Goal: Task Accomplishment & Management: Complete application form

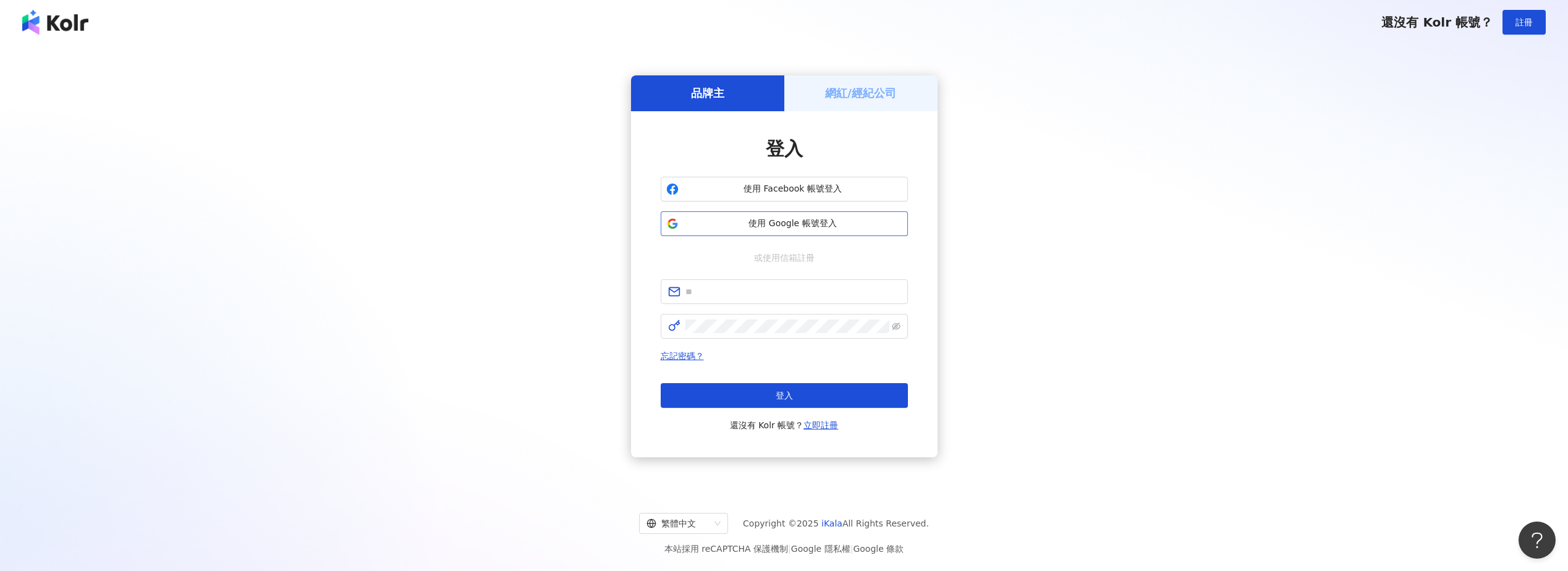
click at [784, 231] on button "使用 Google 帳號登入" at bounding box center [784, 224] width 248 height 25
click at [806, 224] on span "使用 Google 帳號登入" at bounding box center [792, 224] width 218 height 12
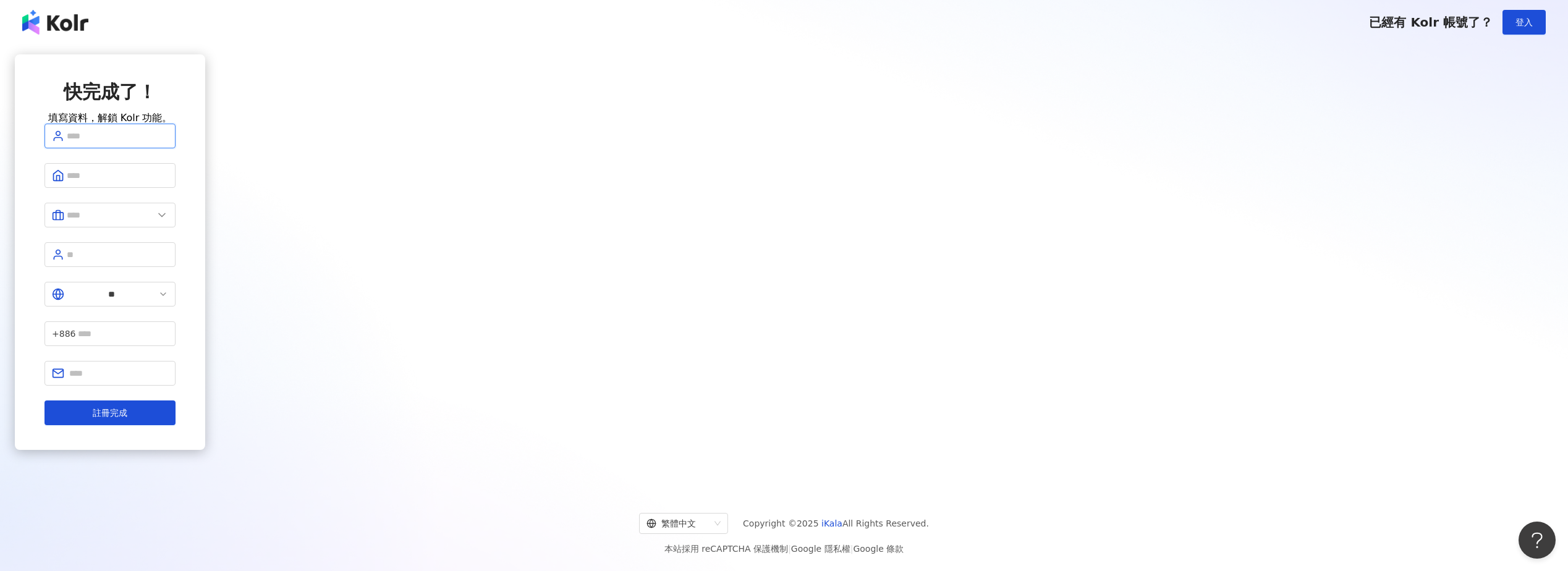
click at [168, 142] on input "text" at bounding box center [117, 135] width 102 height 13
type input "*****"
click at [168, 182] on input "text" at bounding box center [117, 175] width 102 height 13
click at [153, 225] on input "text" at bounding box center [110, 218] width 87 height 13
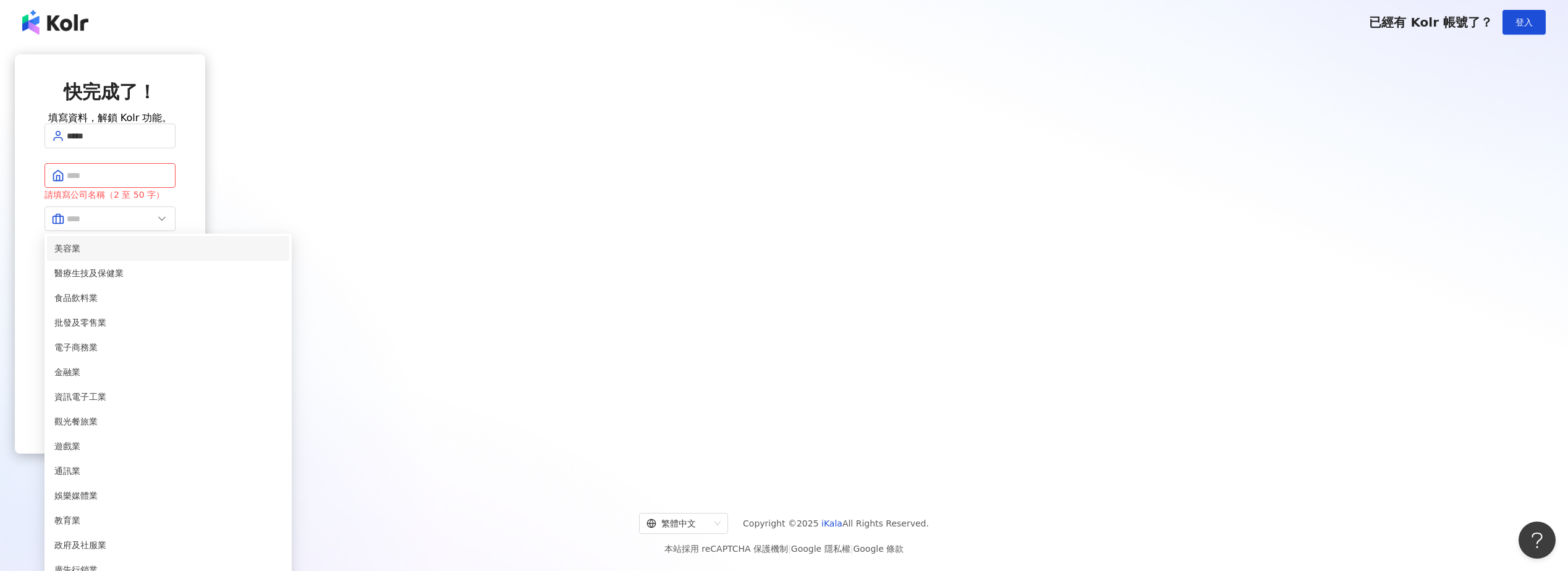
click at [282, 255] on span "美容業" at bounding box center [167, 247] width 227 height 13
type input "***"
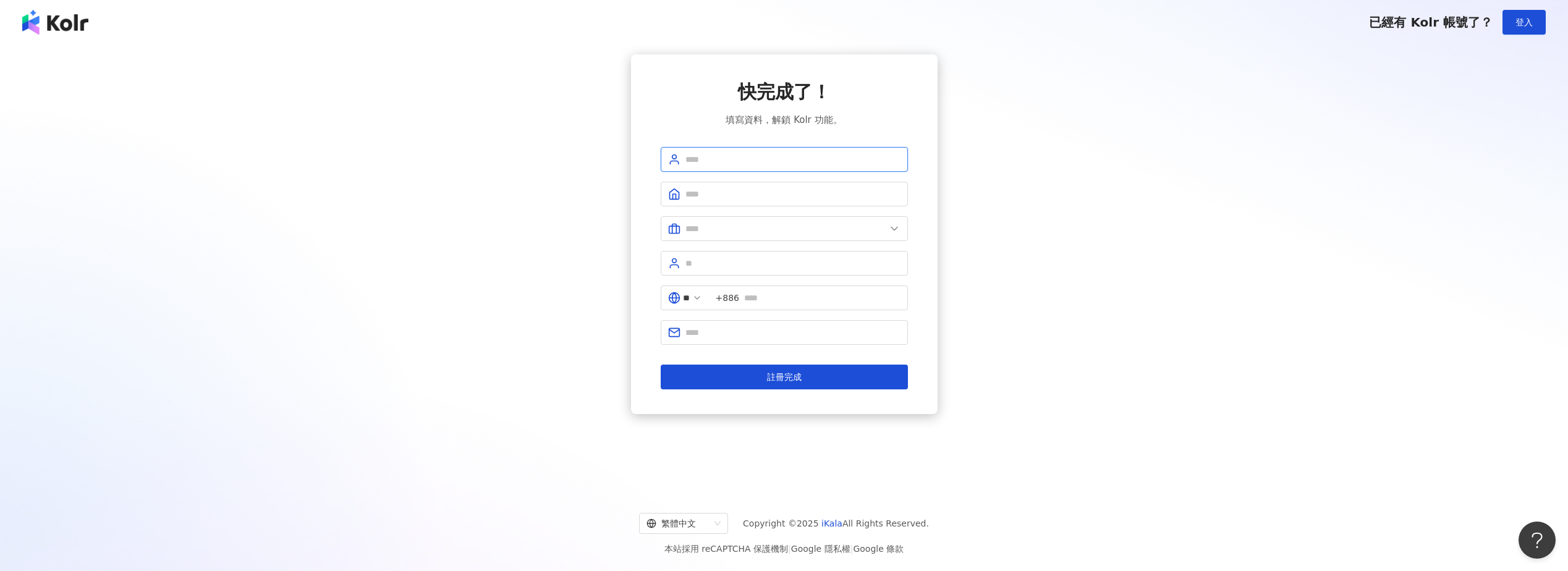
click at [757, 158] on input "text" at bounding box center [792, 159] width 215 height 13
type input "*"
type input "******"
click at [765, 196] on input "text" at bounding box center [792, 194] width 215 height 13
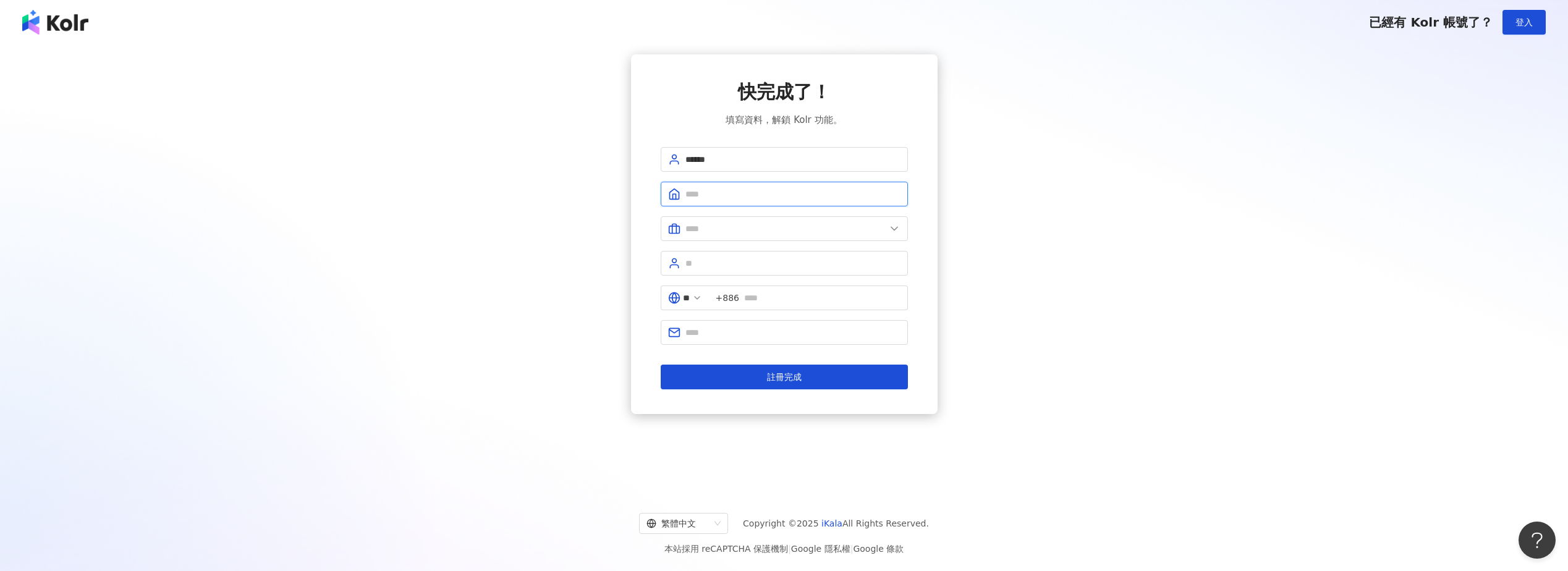
type input "*"
type input "*********"
click at [795, 229] on input "text" at bounding box center [785, 228] width 200 height 13
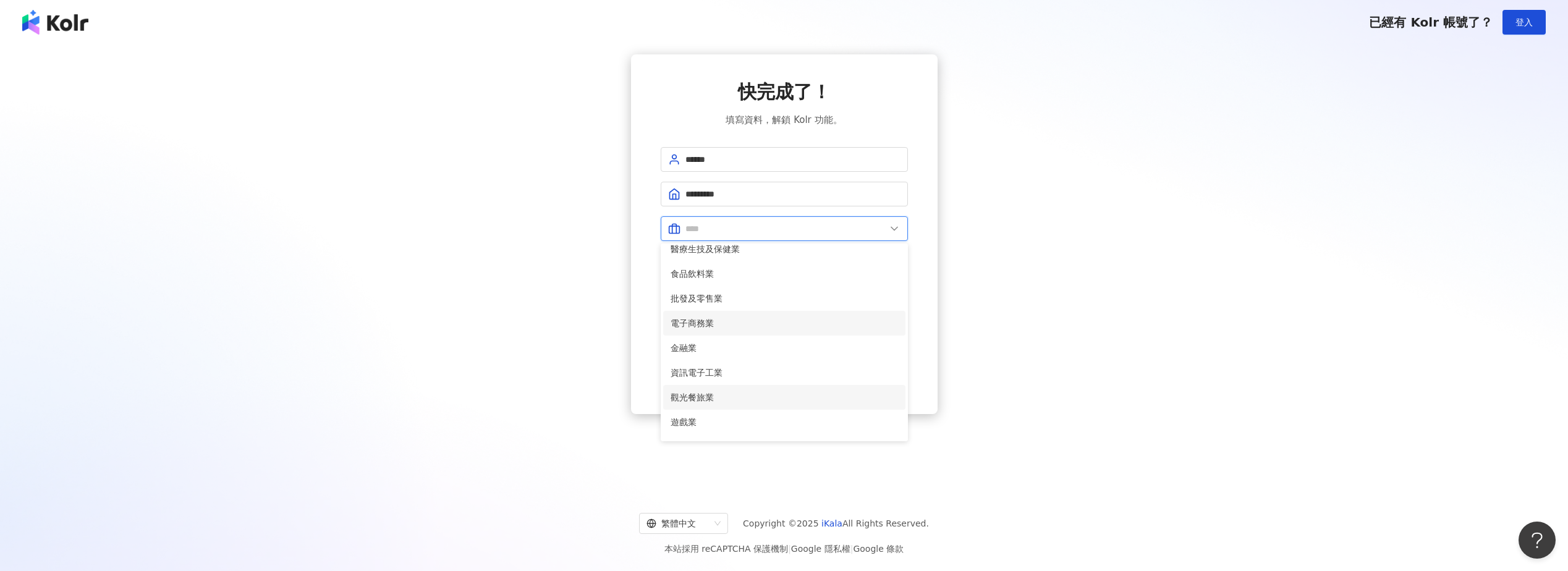
scroll to position [62, 0]
click at [739, 347] on span "資訊電子工業" at bounding box center [784, 344] width 227 height 13
type input "******"
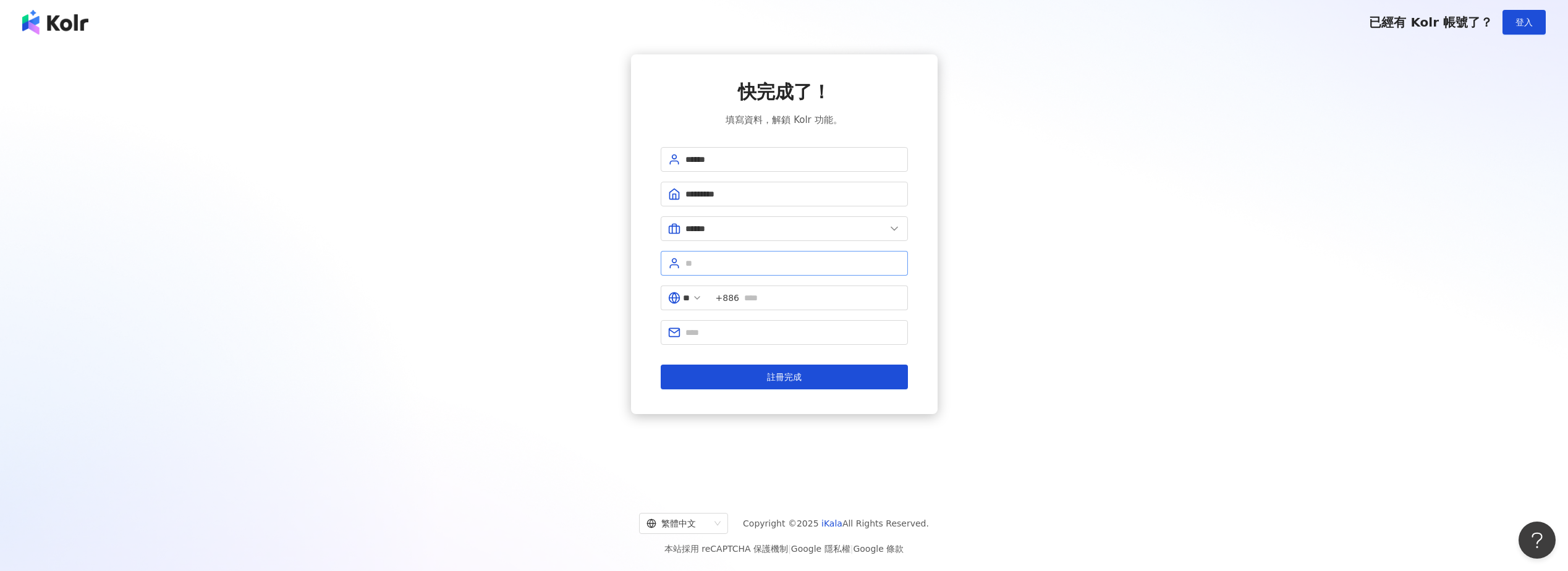
click at [750, 270] on span at bounding box center [784, 263] width 248 height 25
click at [754, 265] on input "text" at bounding box center [792, 263] width 215 height 13
type input "**"
type input "**********"
click at [799, 304] on span "+886" at bounding box center [807, 298] width 199 height 25
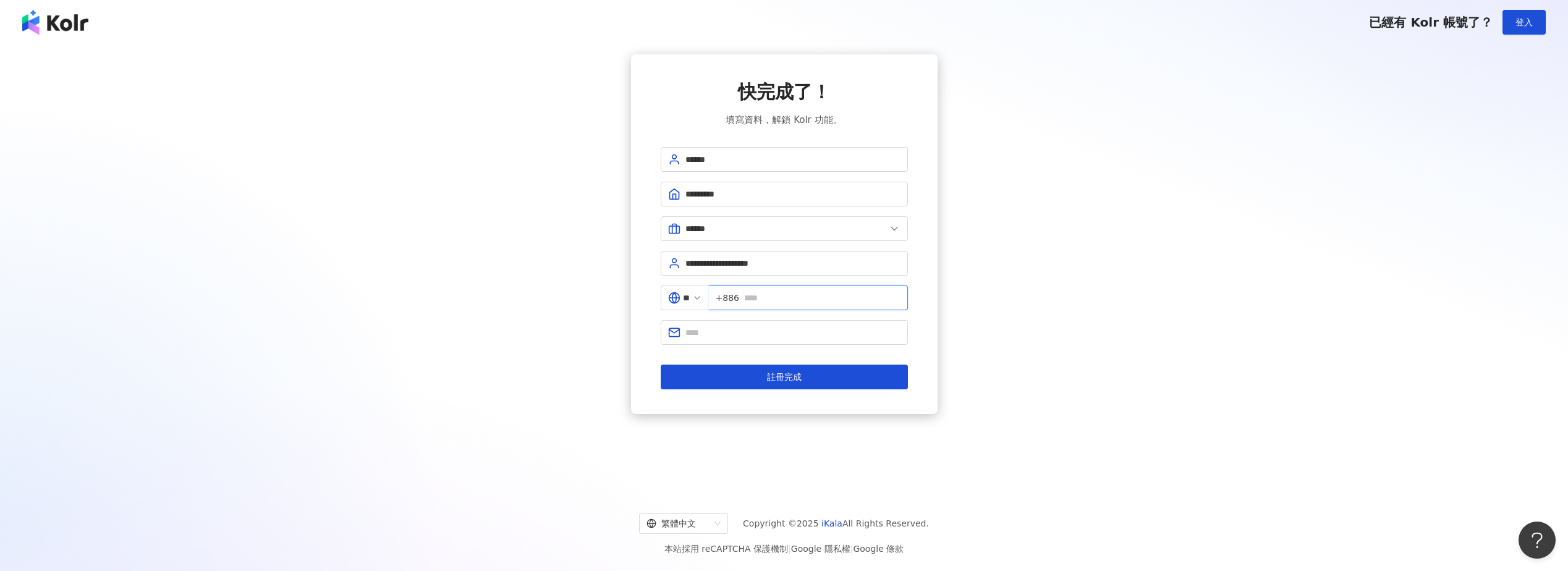
click at [806, 295] on input "text" at bounding box center [822, 297] width 157 height 13
type input "*********"
click at [793, 339] on span at bounding box center [784, 332] width 248 height 25
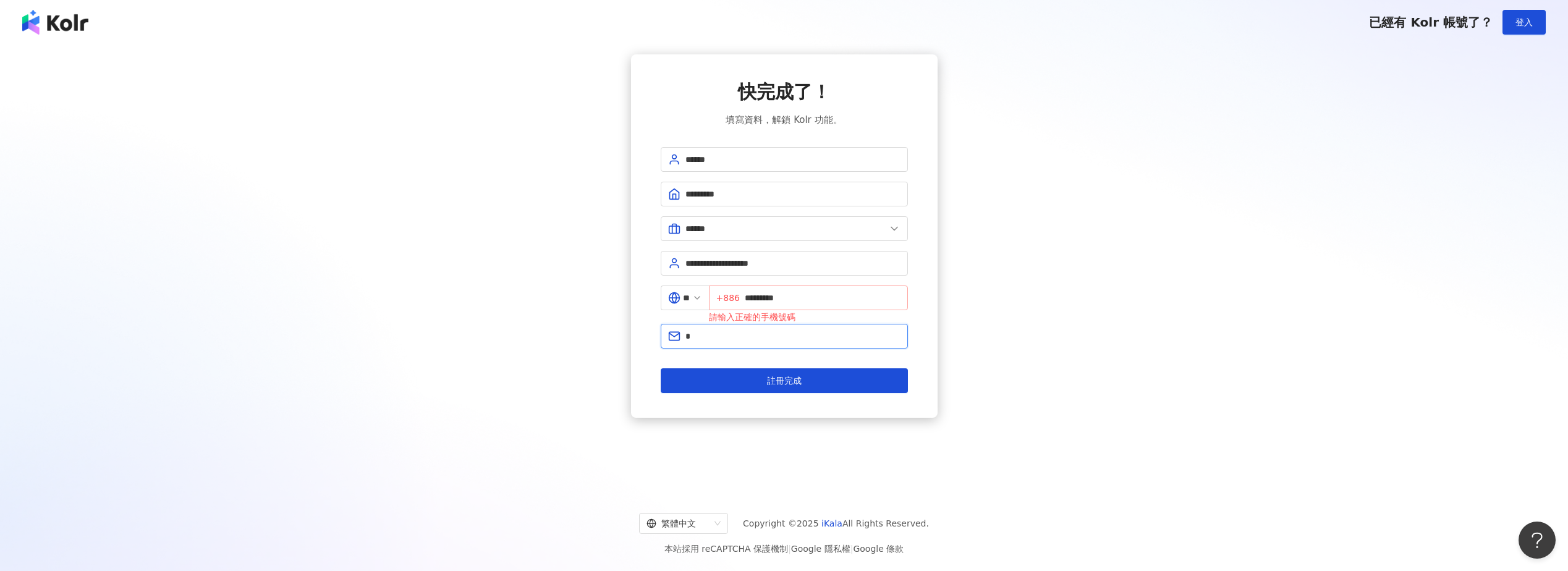
type input "*"
click at [750, 300] on span "+886 *********" at bounding box center [807, 298] width 199 height 25
click at [750, 299] on input "*********" at bounding box center [822, 297] width 156 height 13
type input "**********"
click at [756, 330] on input "*" at bounding box center [792, 335] width 215 height 13
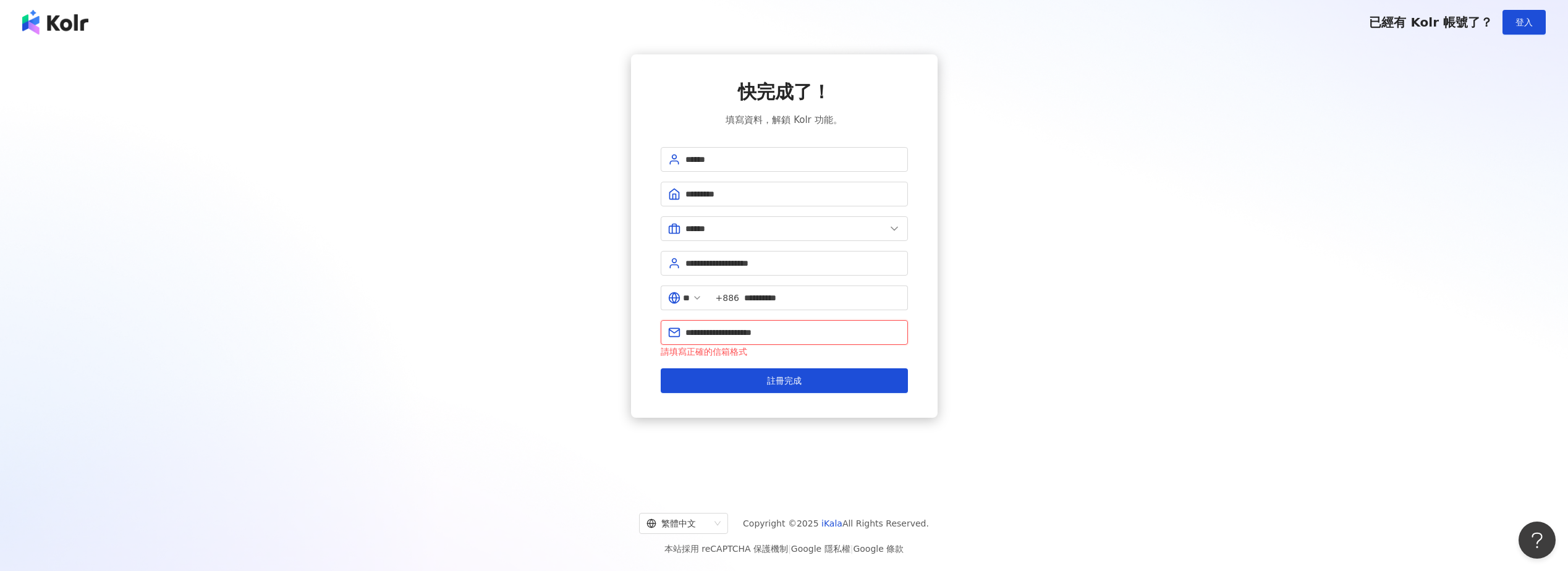
type input "**********"
click at [661, 368] on button "註冊完成" at bounding box center [784, 380] width 248 height 25
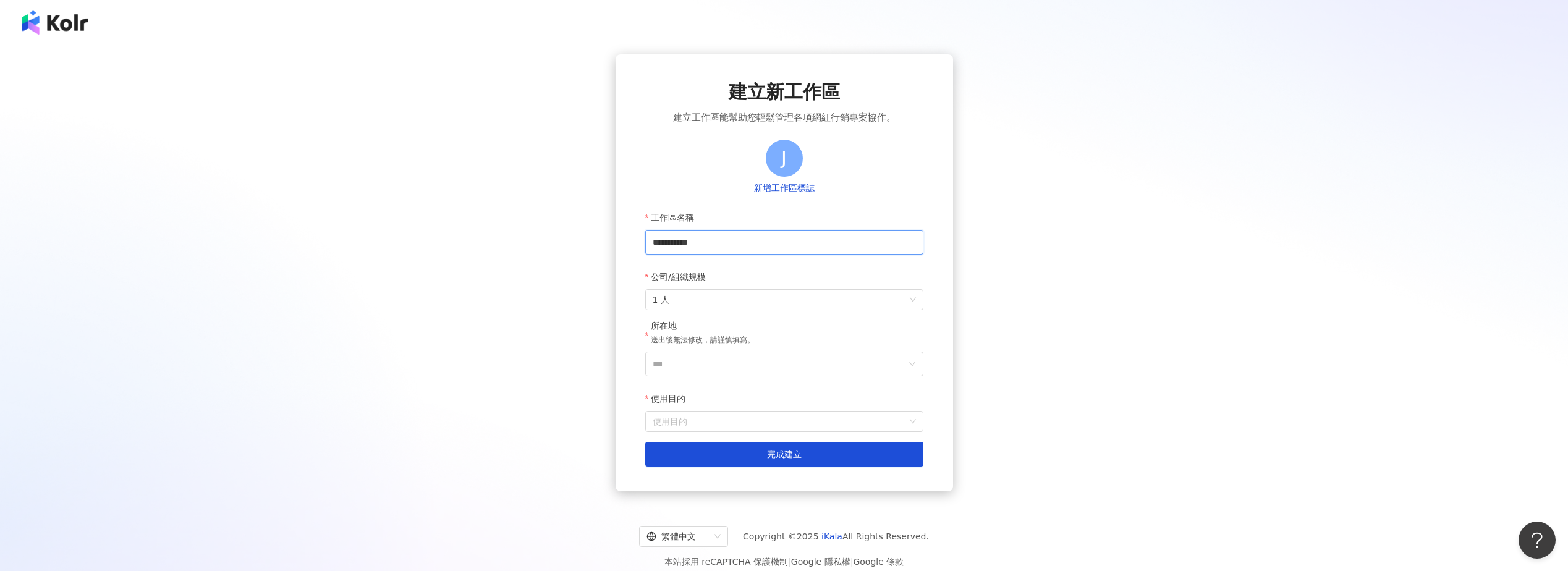
click at [753, 244] on input "**********" at bounding box center [784, 242] width 278 height 25
click at [705, 299] on span "1 人" at bounding box center [784, 300] width 264 height 19
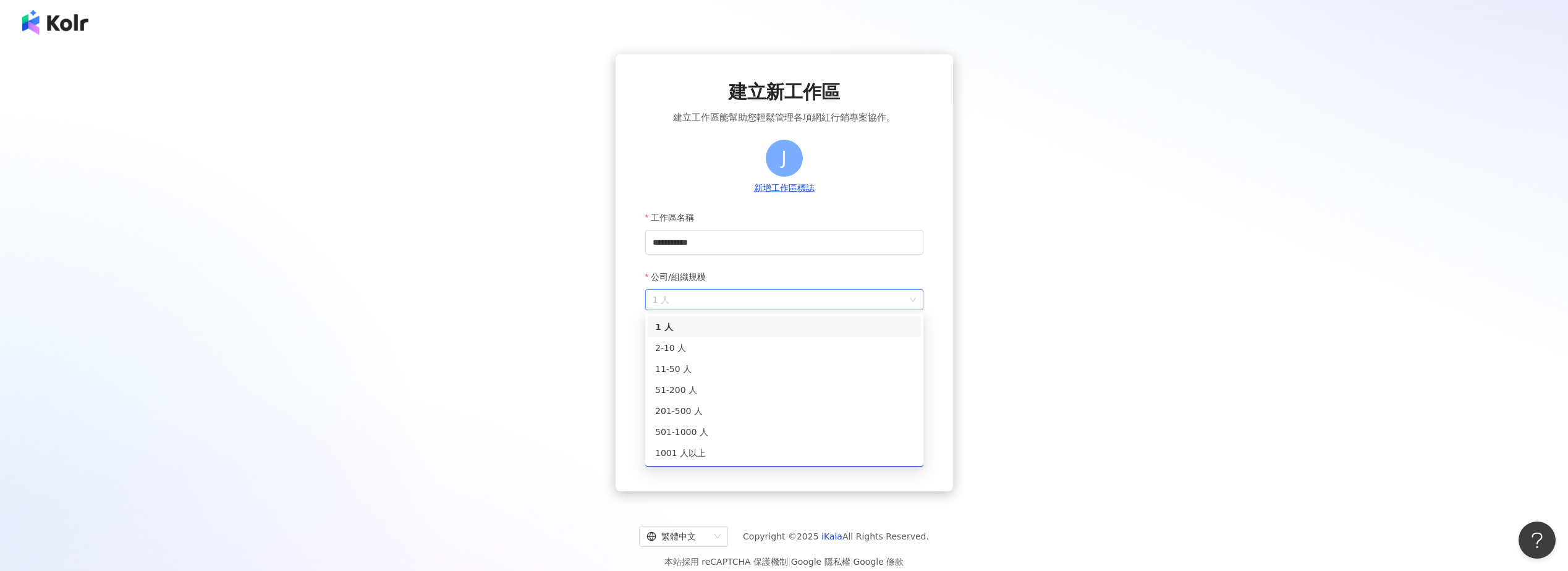
click at [705, 299] on span "1 人" at bounding box center [784, 300] width 264 height 19
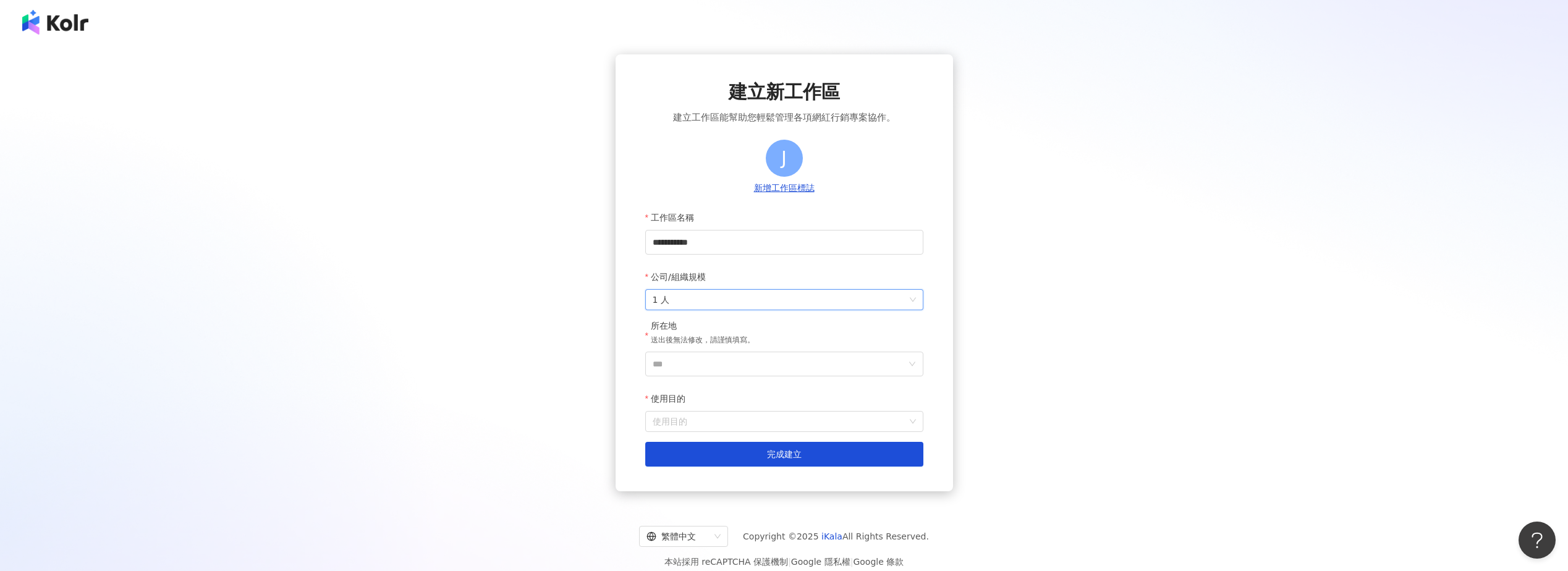
click at [705, 299] on span "1 人" at bounding box center [784, 300] width 264 height 19
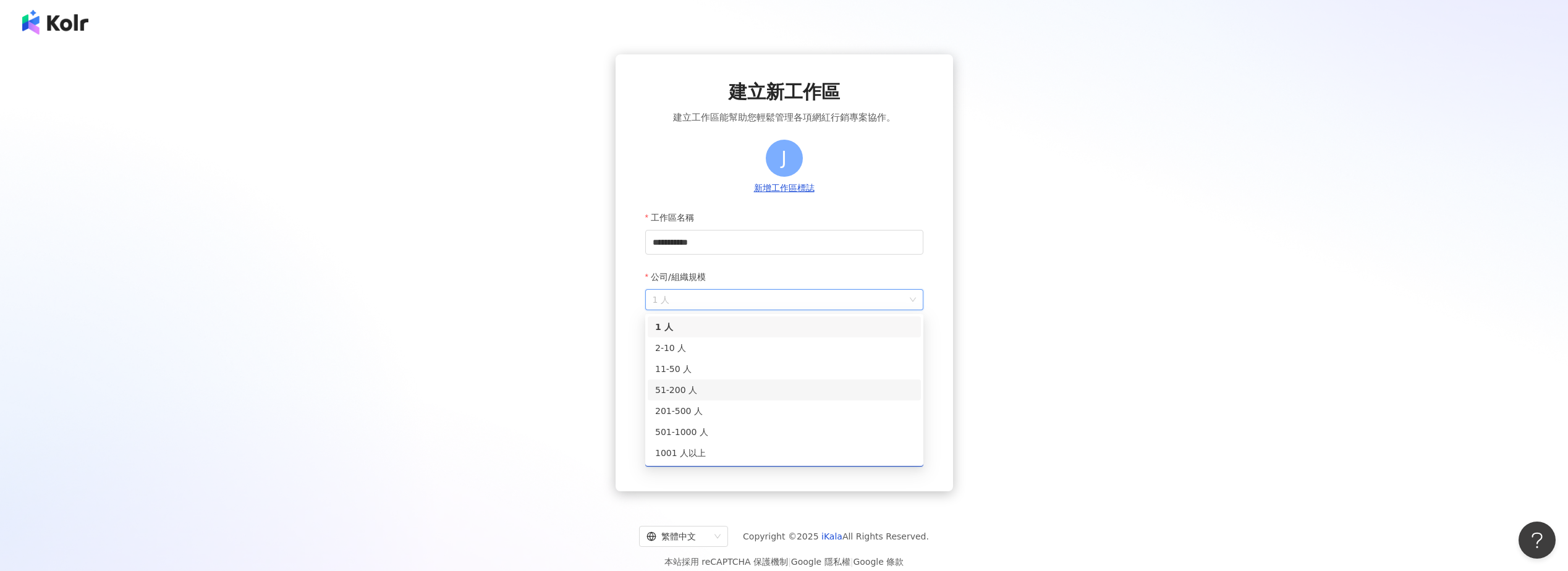
click at [700, 387] on div "51-200 人" at bounding box center [784, 389] width 258 height 13
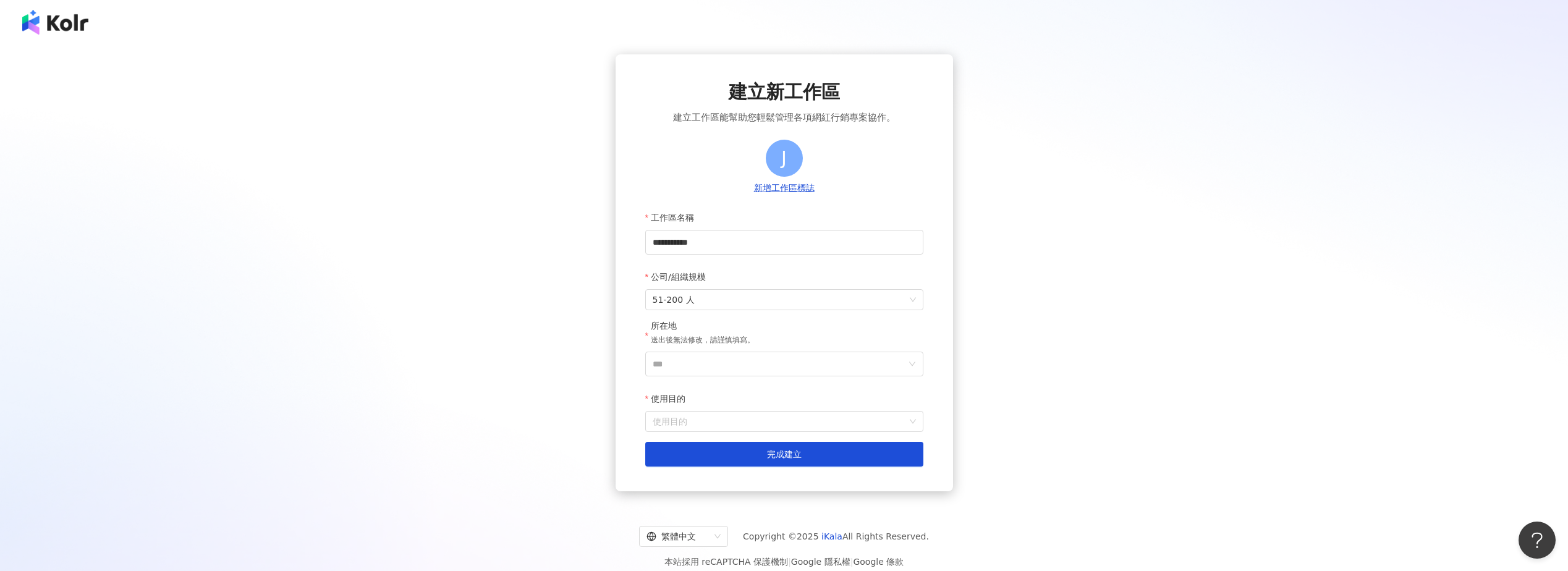
click at [720, 350] on div "所在地 送出後無法修改，請謹慎填寫。" at bounding box center [702, 336] width 103 height 32
click at [720, 360] on input "***" at bounding box center [779, 363] width 253 height 24
click at [823, 194] on div "台灣" at bounding box center [855, 189] width 119 height 22
click at [757, 420] on input "使用目的" at bounding box center [784, 421] width 264 height 19
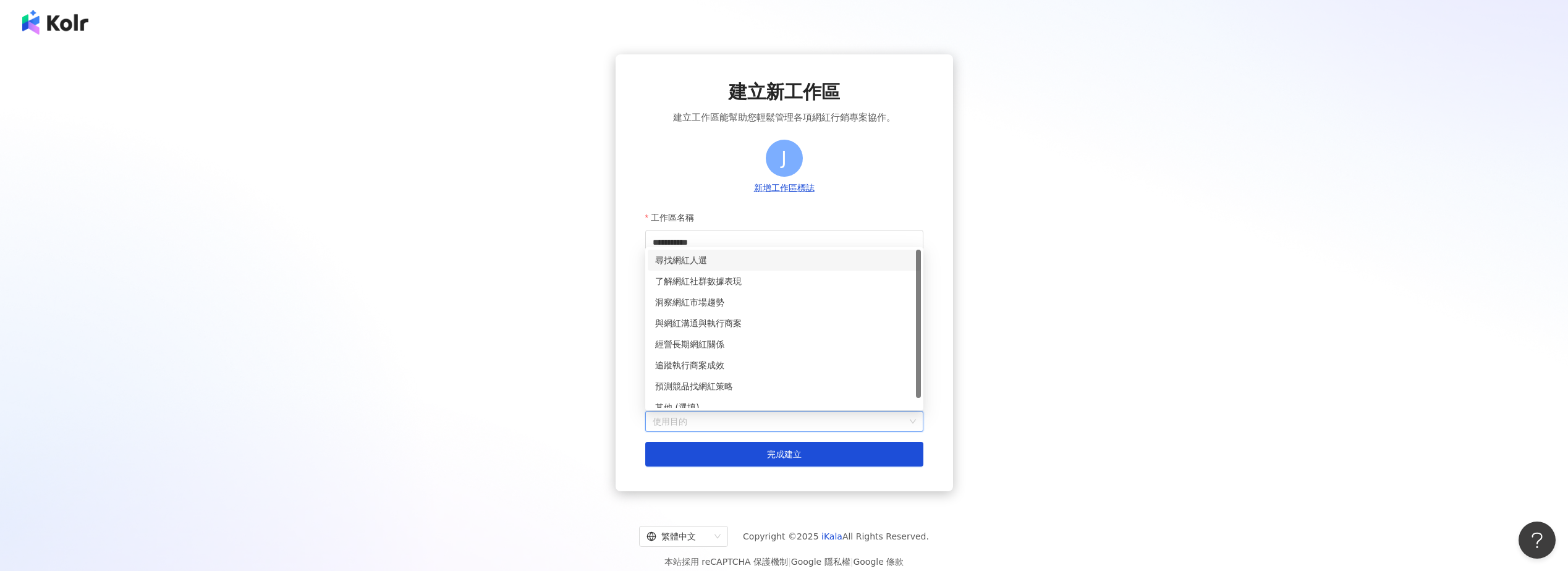
click at [723, 255] on div "尋找網紅人選" at bounding box center [784, 259] width 258 height 13
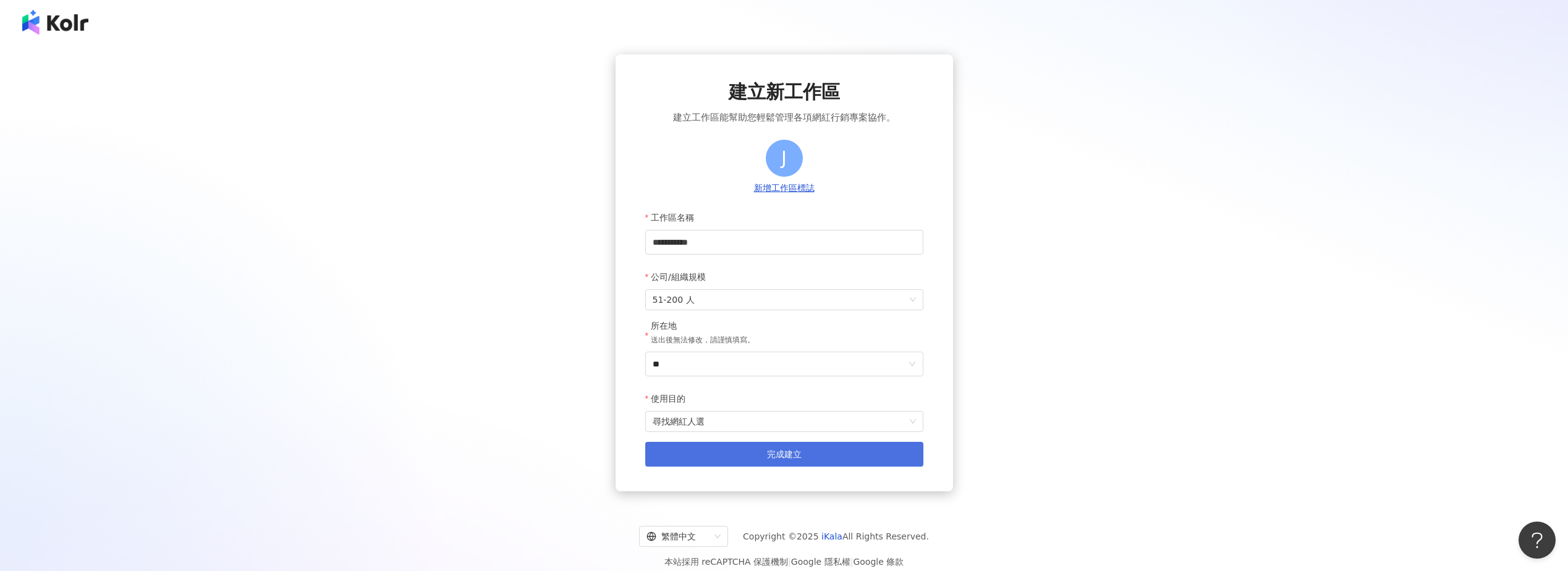
click at [807, 465] on button "完成建立" at bounding box center [784, 454] width 278 height 25
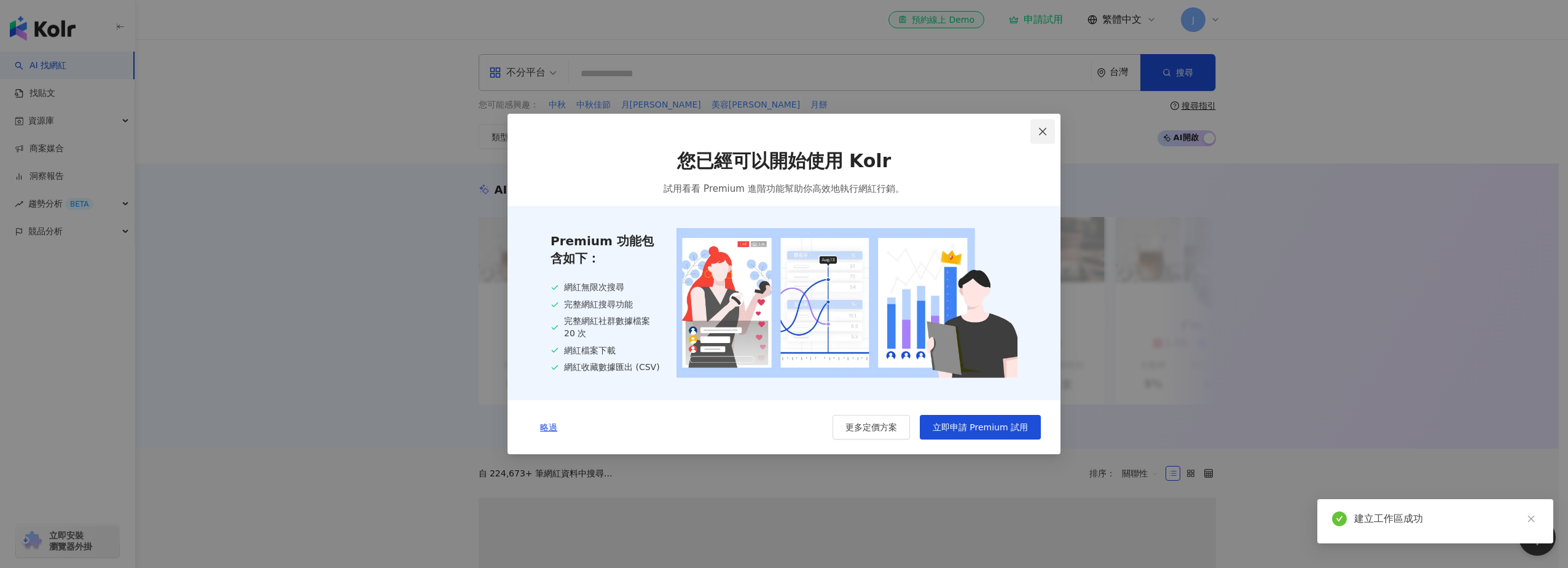
click at [1045, 128] on icon "close" at bounding box center [1043, 131] width 7 height 7
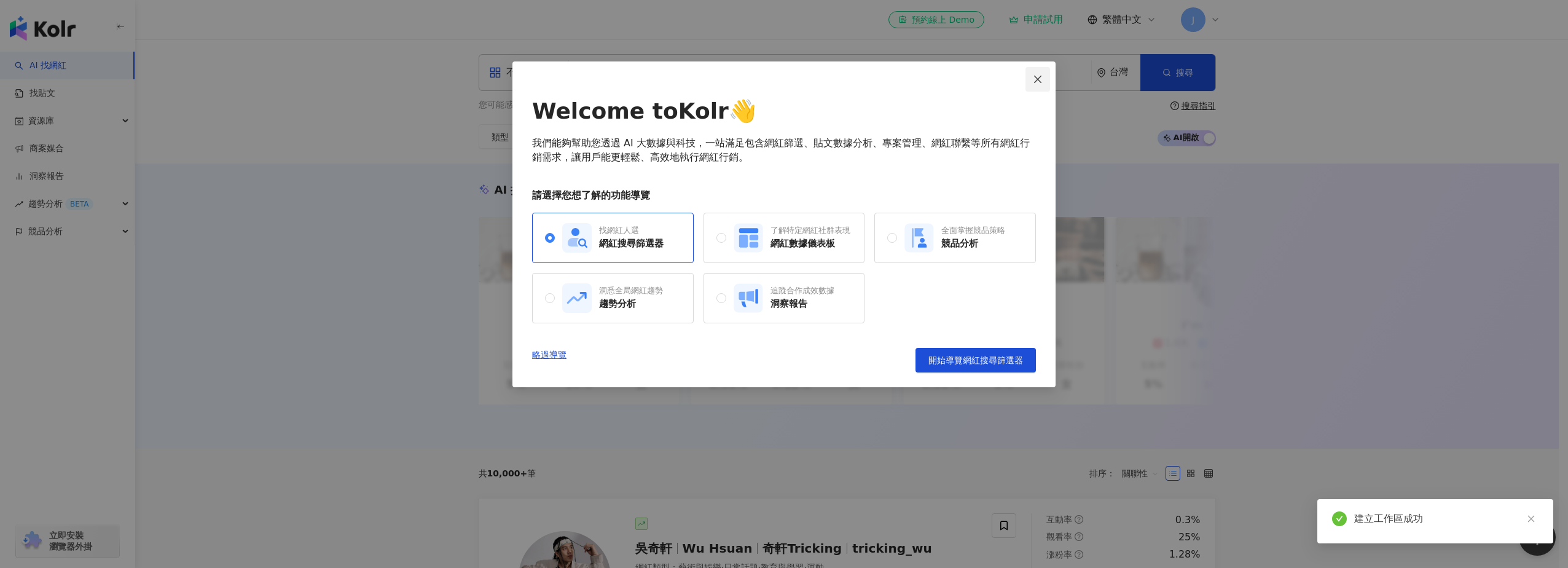
click at [1047, 75] on span "Close" at bounding box center [1038, 79] width 25 height 10
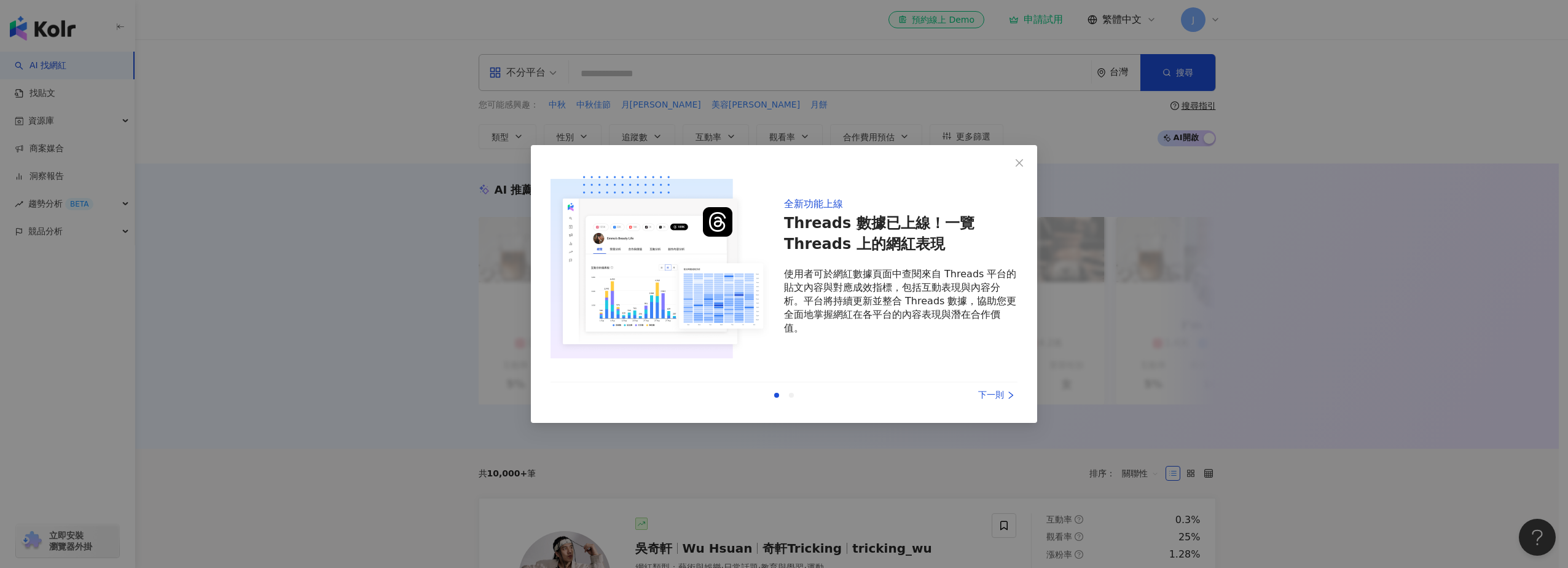
click at [996, 413] on div "全新功能上線 Threads 數據已上線！一覽 Threads 上的網紅表現 使用者可於網紅數據頁面中查閱來自 Threads 平台的貼文內容與對應成效指標，…" at bounding box center [784, 284] width 507 height 278
click at [999, 404] on div "上一則 下一則" at bounding box center [784, 395] width 467 height 25
click at [1001, 402] on div "上一則 下一則" at bounding box center [784, 395] width 467 height 25
click at [1003, 400] on div "下一則" at bounding box center [971, 395] width 92 height 13
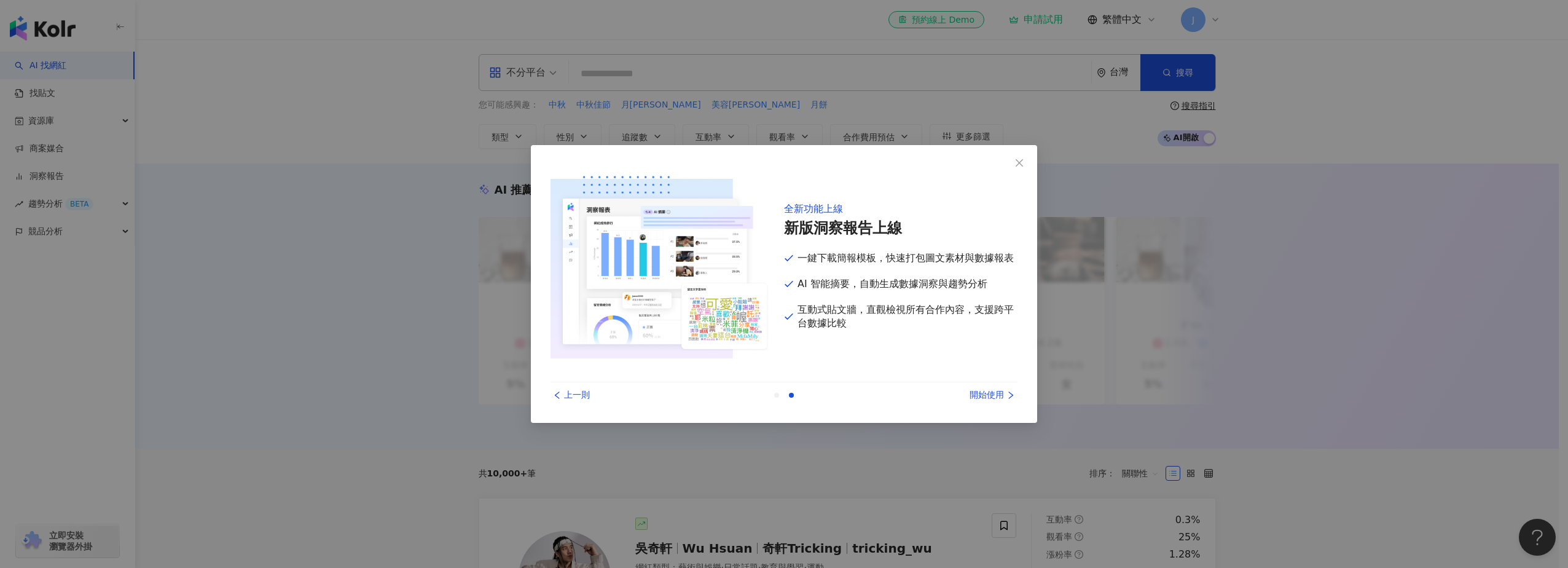
click at [1004, 398] on div "開始使用" at bounding box center [971, 395] width 92 height 13
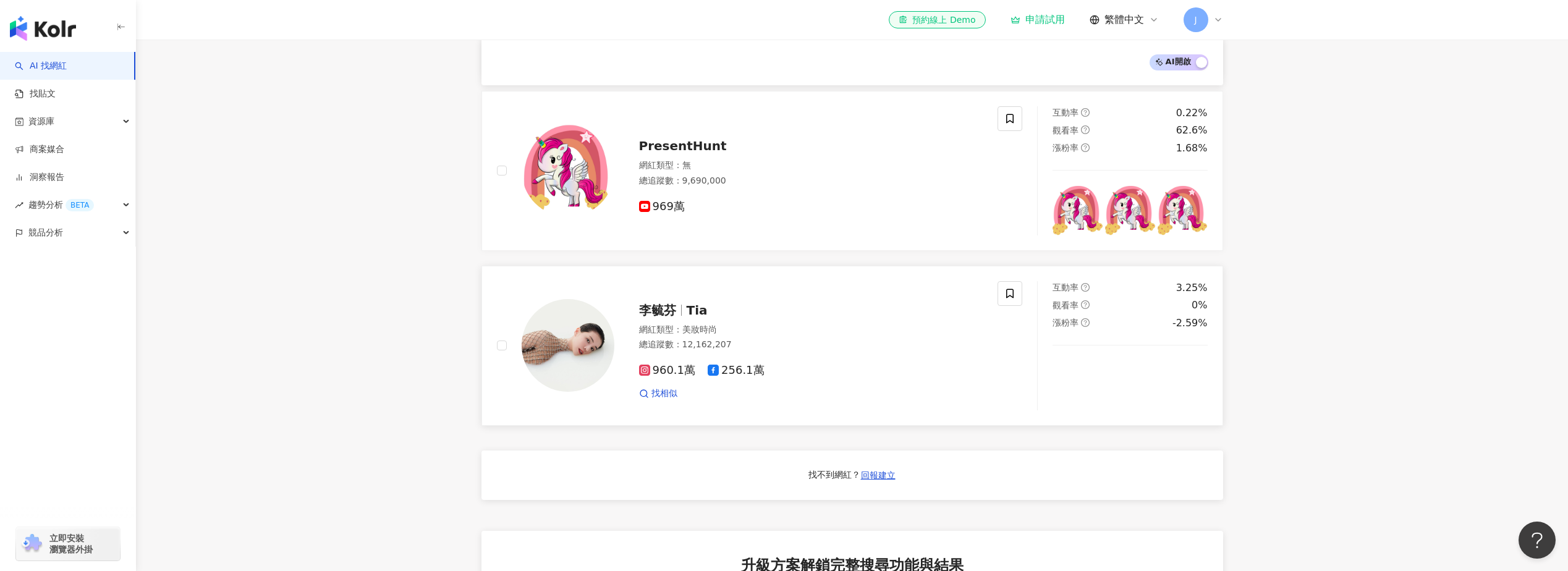
scroll to position [742, 0]
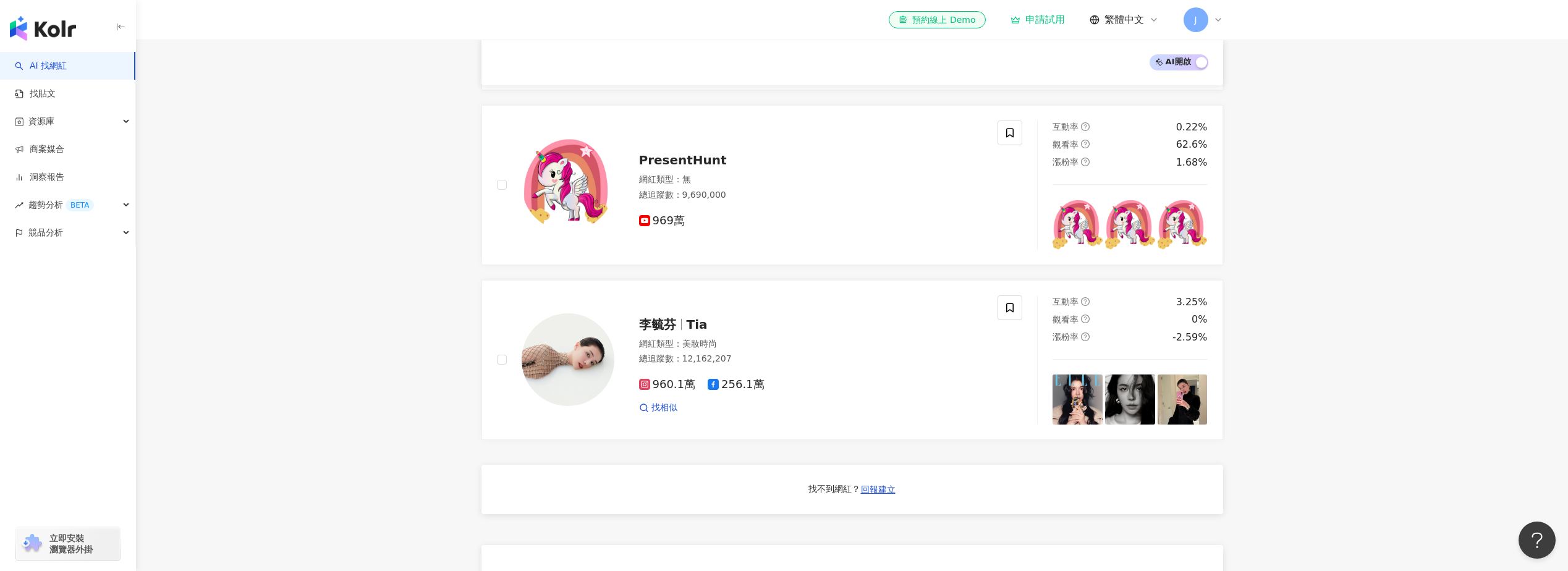
click at [1347, 389] on main "不分平台 台灣 搜尋 您可能感興趣： 中秋 中秋佳節 月圓圓 美容柚香澡 月餅 類型 性別 追蹤數 互動率 觀看率 合作費用預估 更多篩選 搜尋指引 AI 開…" at bounding box center [852, 74] width 1432 height 1553
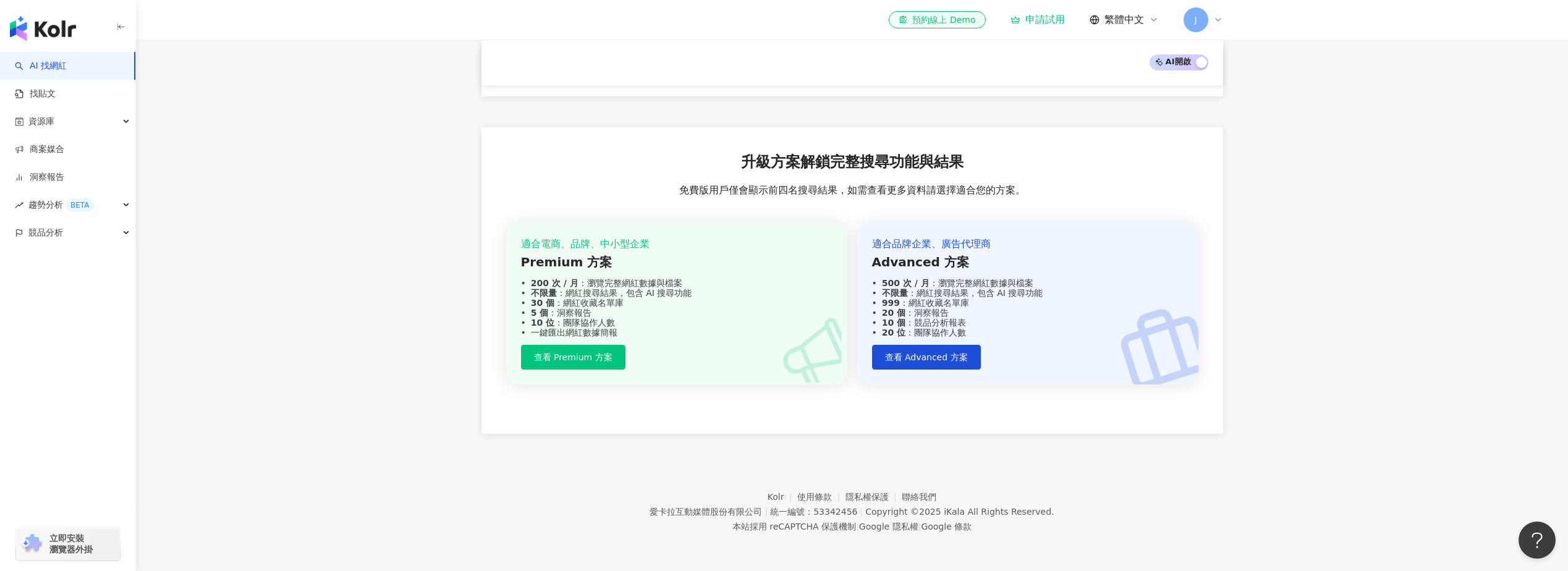
scroll to position [1168, 0]
click at [56, 95] on link "找貼文" at bounding box center [35, 94] width 41 height 12
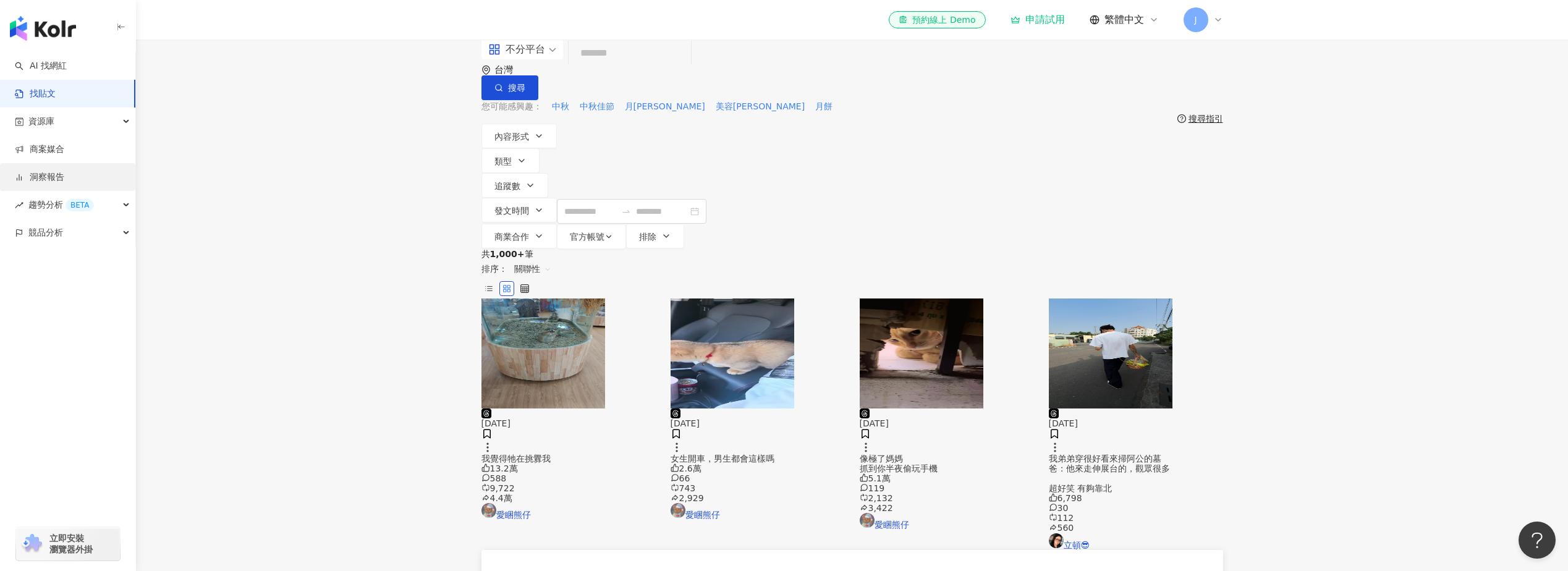
click at [65, 175] on link "洞察報告" at bounding box center [40, 178] width 50 height 12
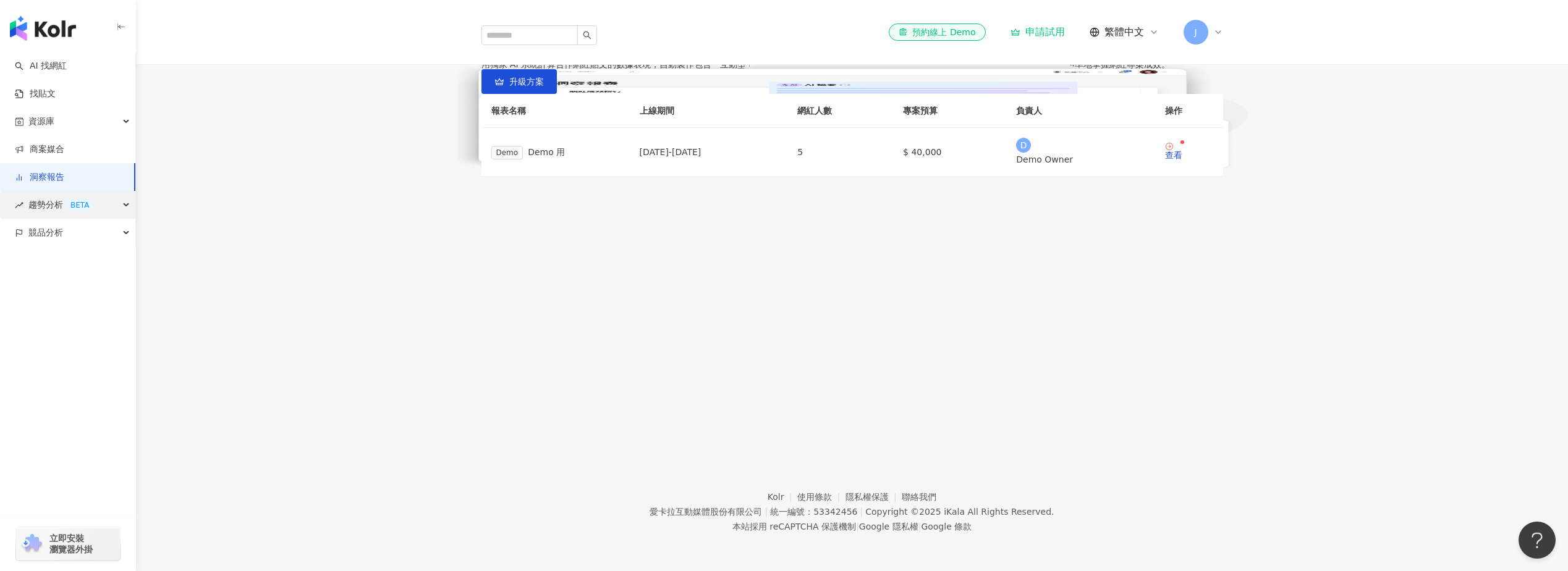
click at [42, 209] on span "趨勢分析 BETA" at bounding box center [61, 204] width 65 height 27
click at [65, 239] on link "Hashtag 排行" at bounding box center [58, 232] width 57 height 12
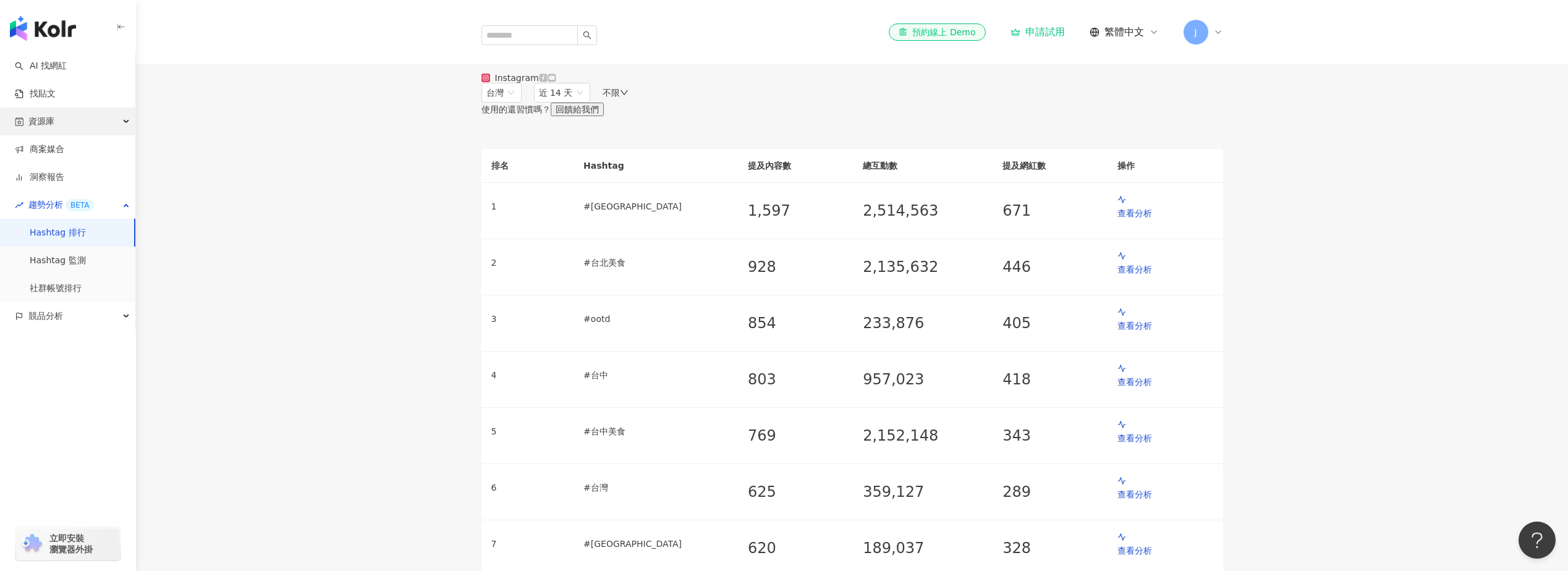
click at [71, 126] on div "資源庫" at bounding box center [67, 121] width 135 height 27
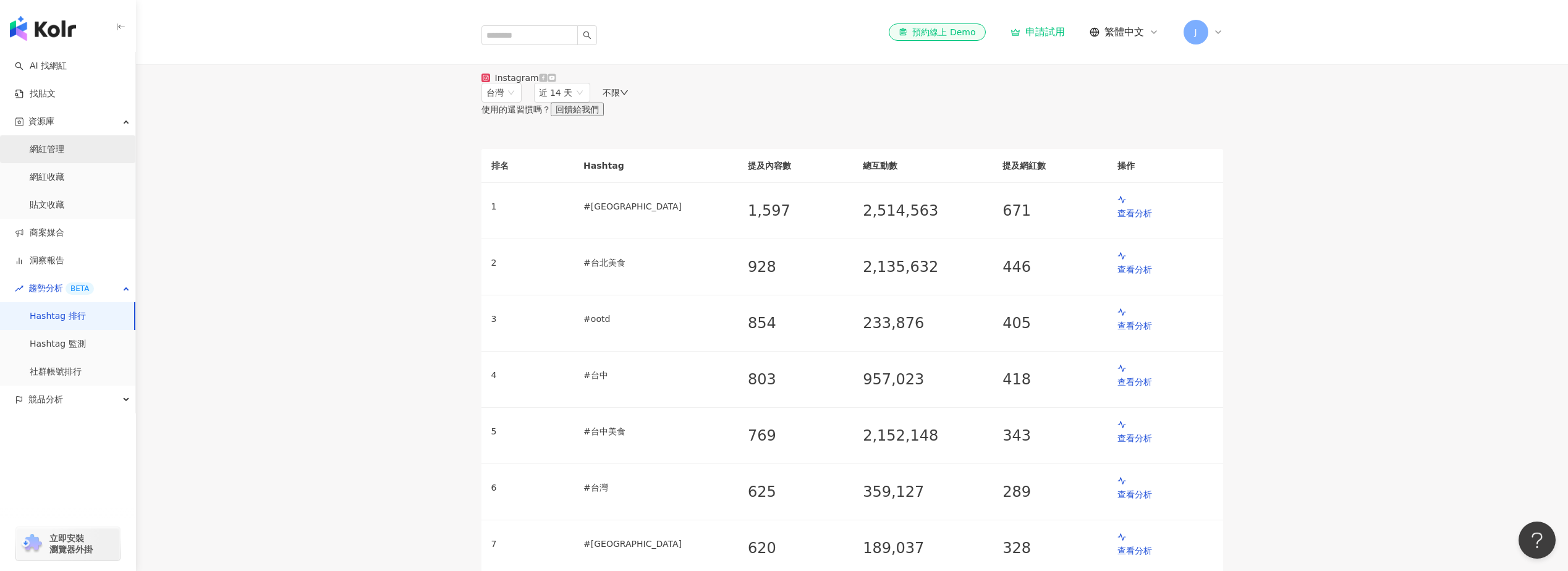
click at [65, 151] on link "網紅管理" at bounding box center [47, 149] width 34 height 12
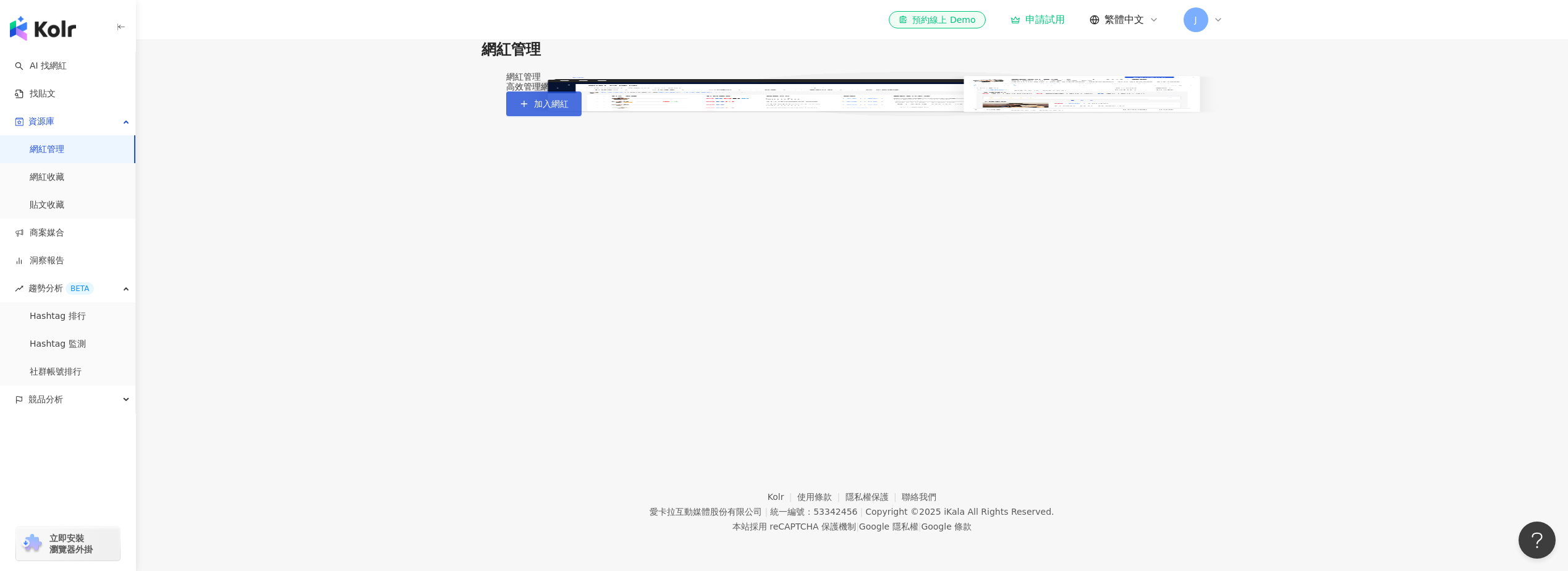
click at [582, 116] on button "加入網紅" at bounding box center [543, 103] width 75 height 25
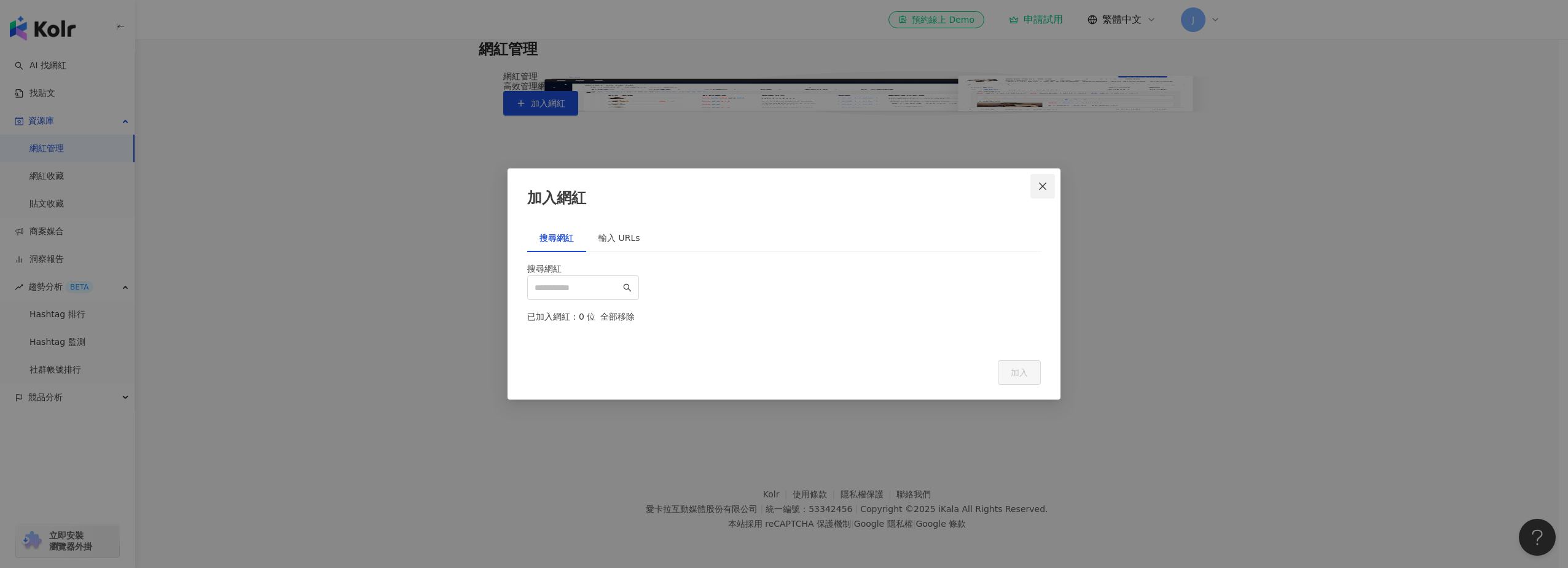
click at [1046, 174] on button "Close" at bounding box center [1043, 186] width 25 height 25
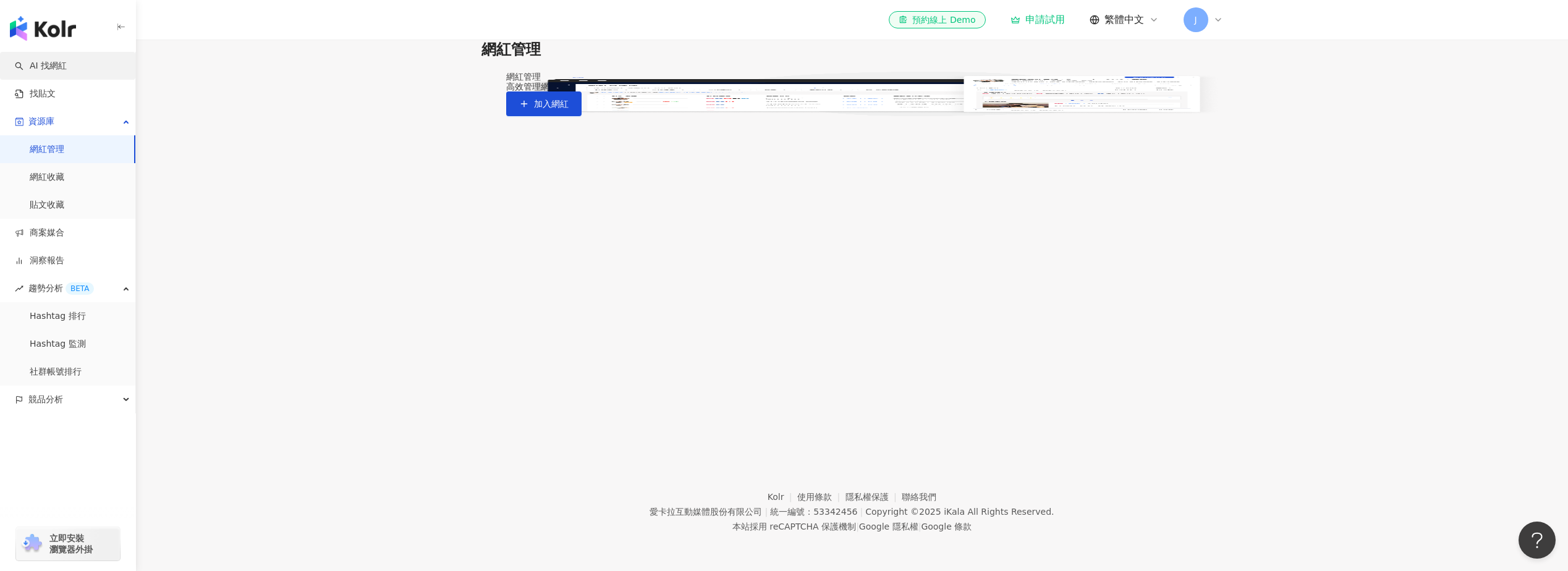
click at [66, 72] on link "AI 找網紅" at bounding box center [41, 66] width 52 height 12
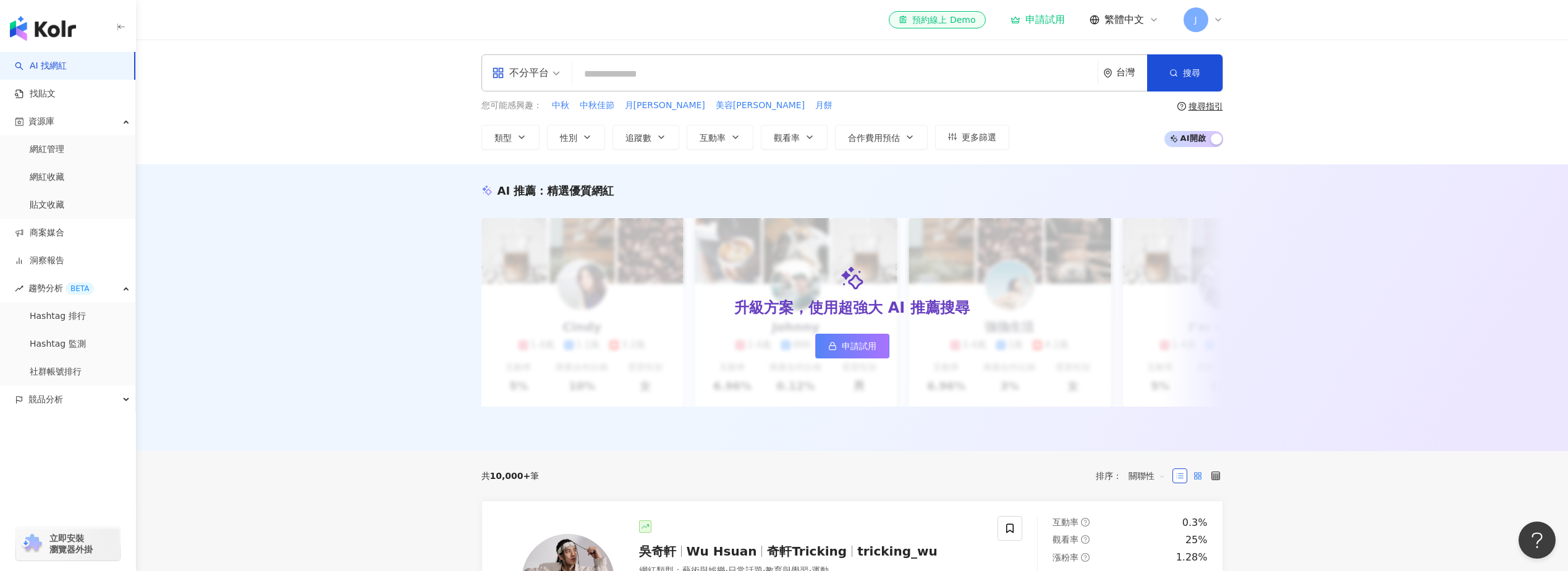
click at [1193, 483] on label at bounding box center [1197, 476] width 15 height 15
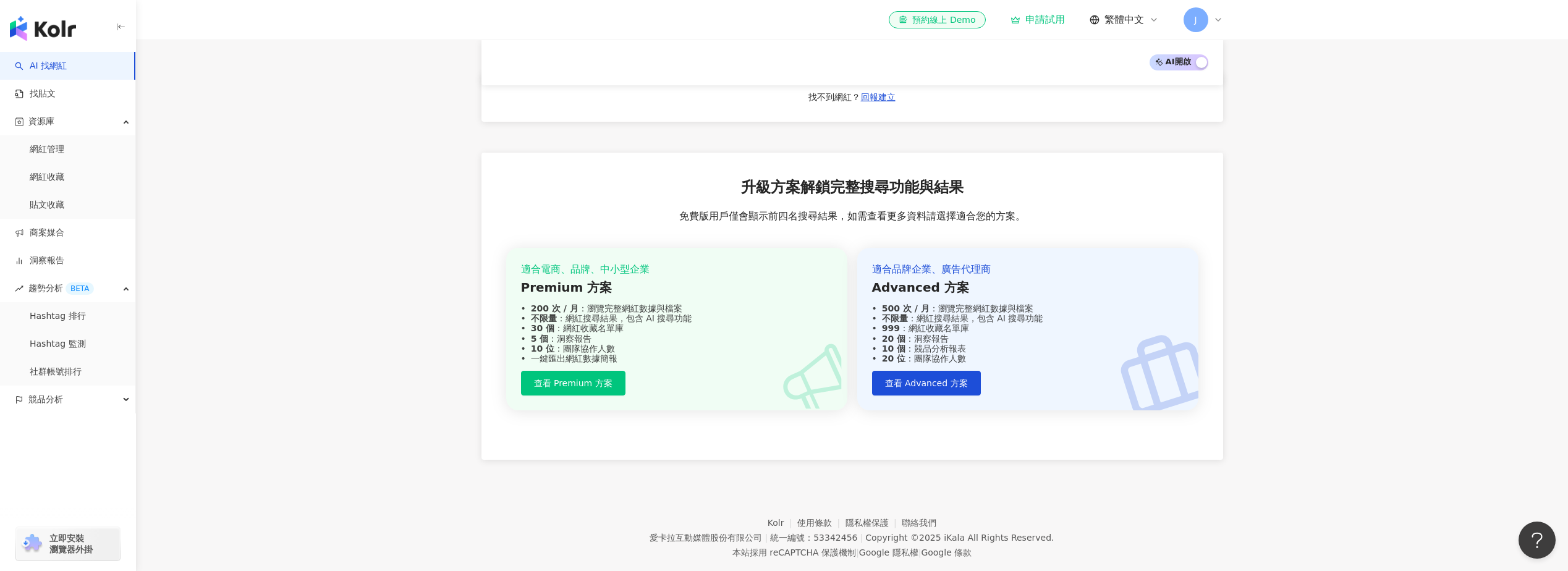
scroll to position [680, 0]
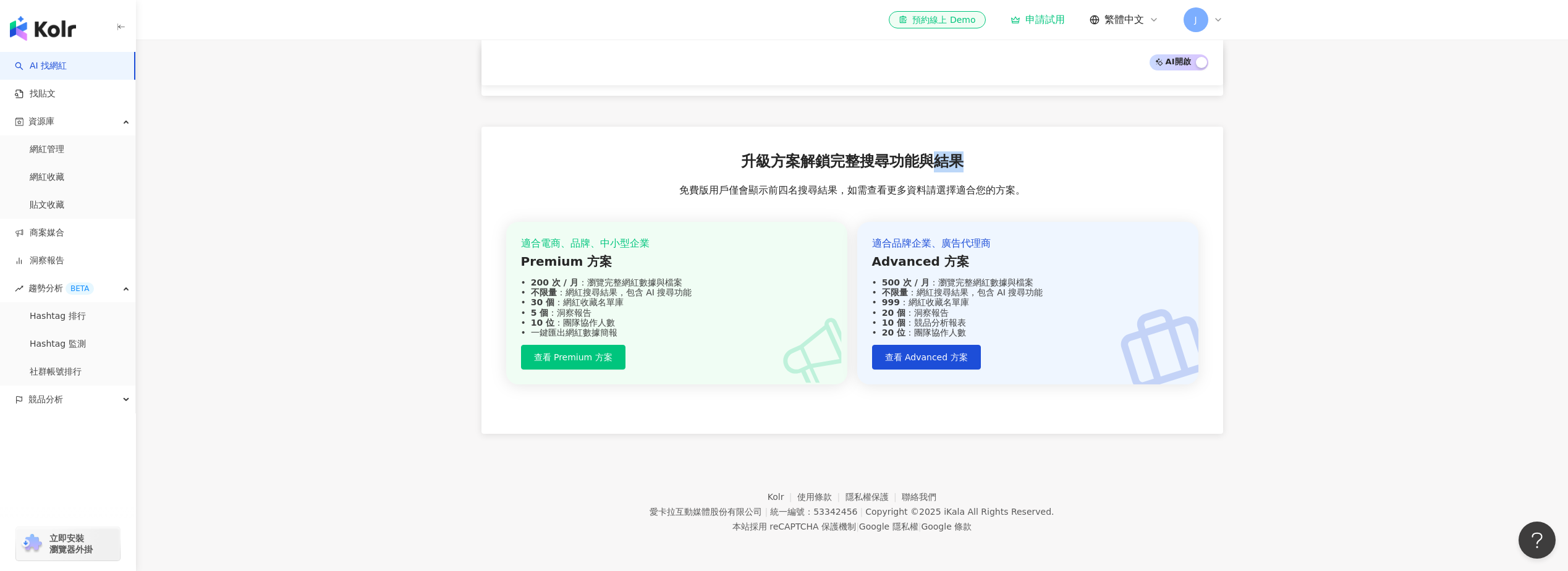
drag, startPoint x: 990, startPoint y: 226, endPoint x: 936, endPoint y: 235, distance: 54.7
click at [936, 235] on div "升級方案解鎖完整搜尋功能與結果 免費版用戶僅會顯示前四名搜尋結果，如需查看更多資料請選擇適合您的方案。 適合電商、品牌、中小型企業 Premium 方案 20…" at bounding box center [852, 279] width 742 height 307
drag, startPoint x: 936, startPoint y: 235, endPoint x: 1078, endPoint y: 259, distance: 144.0
click at [1093, 258] on div "升級方案解鎖完整搜尋功能與結果 免費版用戶僅會顯示前四名搜尋結果，如需查看更多資料請選擇適合您的方案。 適合電商、品牌、中小型企業 Premium 方案 20…" at bounding box center [852, 279] width 742 height 307
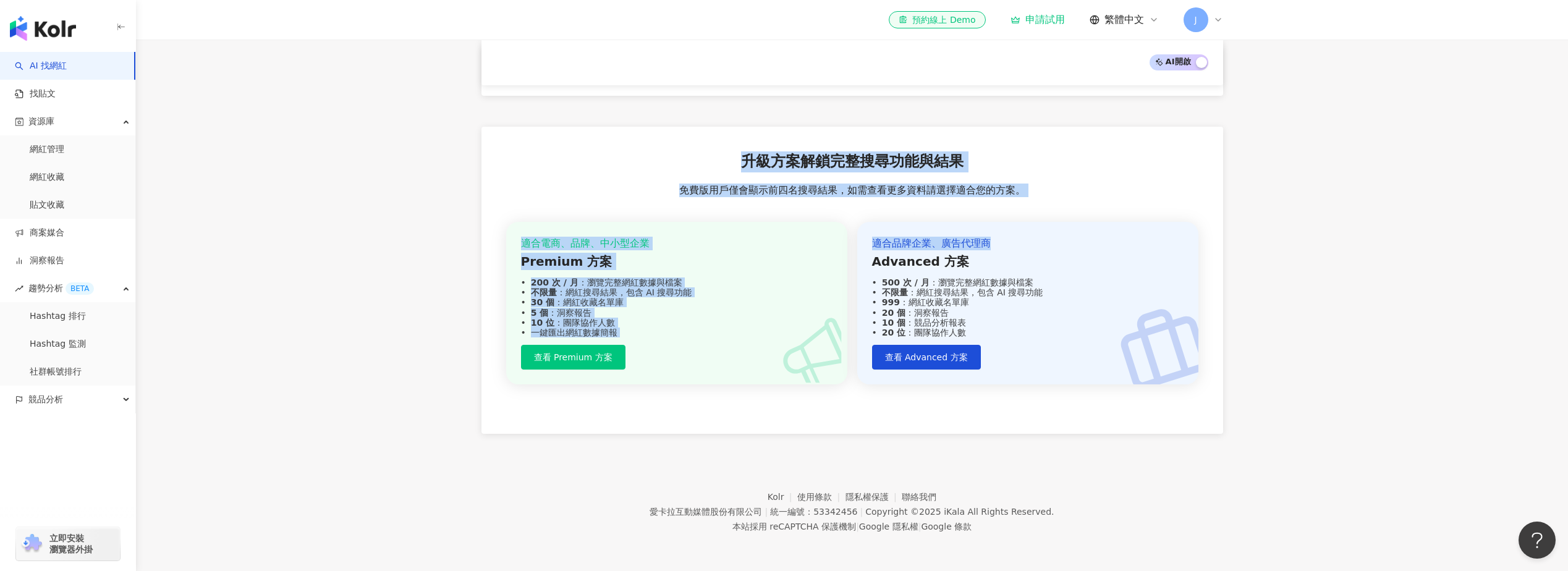
drag, startPoint x: 1054, startPoint y: 263, endPoint x: 735, endPoint y: 217, distance: 322.3
click at [735, 217] on div "升級方案解鎖完整搜尋功能與結果 免費版用戶僅會顯示前四名搜尋結果，如需查看更多資料請選擇適合您的方案。 適合電商、品牌、中小型企業 Premium 方案 20…" at bounding box center [852, 279] width 742 height 307
drag, startPoint x: 735, startPoint y: 217, endPoint x: 804, endPoint y: 224, distance: 69.4
click at [804, 172] on span "升級方案解鎖完整搜尋功能與結果" at bounding box center [853, 162] width 223 height 21
drag, startPoint x: 739, startPoint y: 224, endPoint x: 1182, endPoint y: 480, distance: 511.6
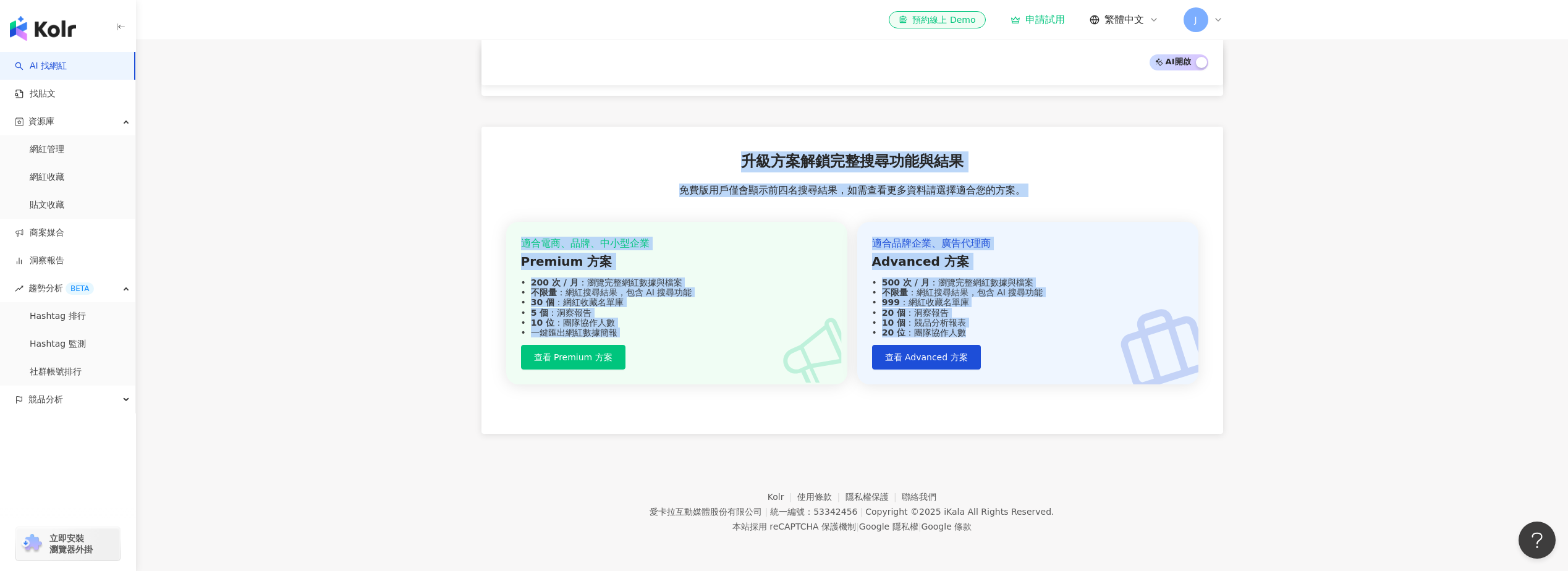
click at [1182, 434] on div "升級方案解鎖完整搜尋功能與結果 免費版用戶僅會顯示前四名搜尋結果，如需查看更多資料請選擇適合您的方案。 適合電商、品牌、中小型企業 Premium 方案 20…" at bounding box center [852, 279] width 742 height 307
copy div "升級方案解鎖完整搜尋功能與結果 免費版用戶僅會顯示前四名搜尋結果，如需查看更多資料請選擇適合您的方案。 適合電商、品牌、中小型企業 Premium 方案 20…"
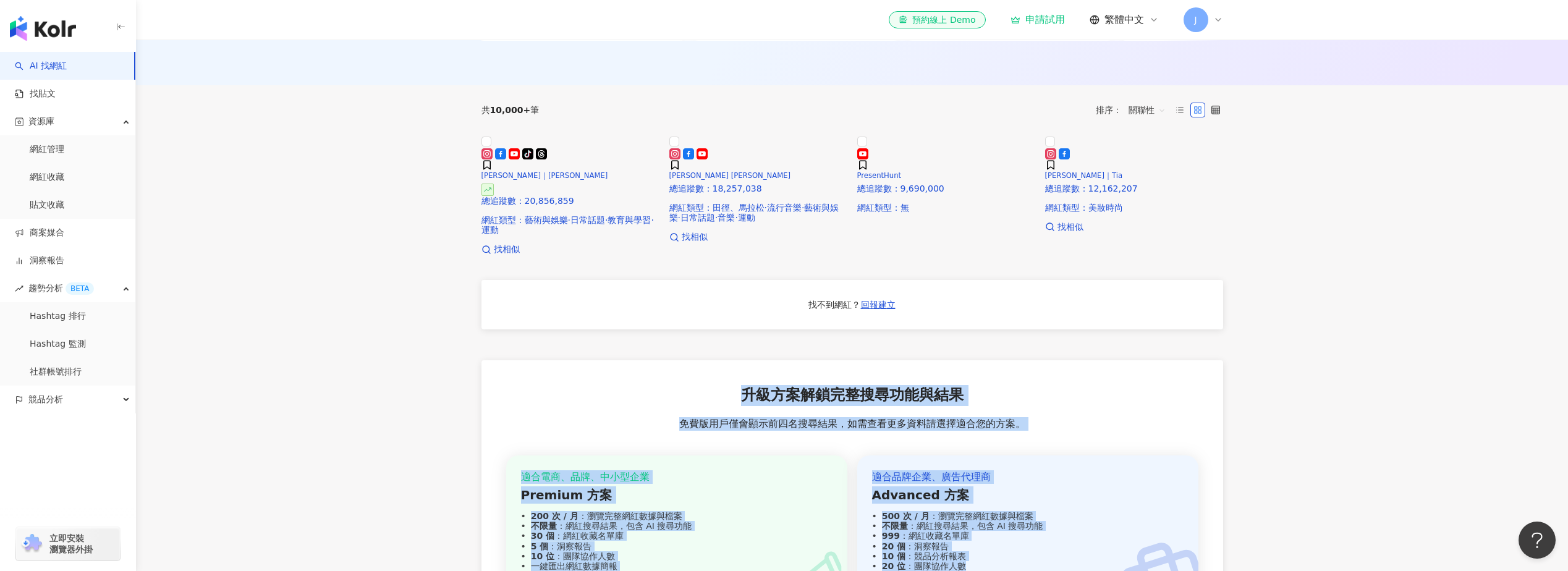
scroll to position [370, 0]
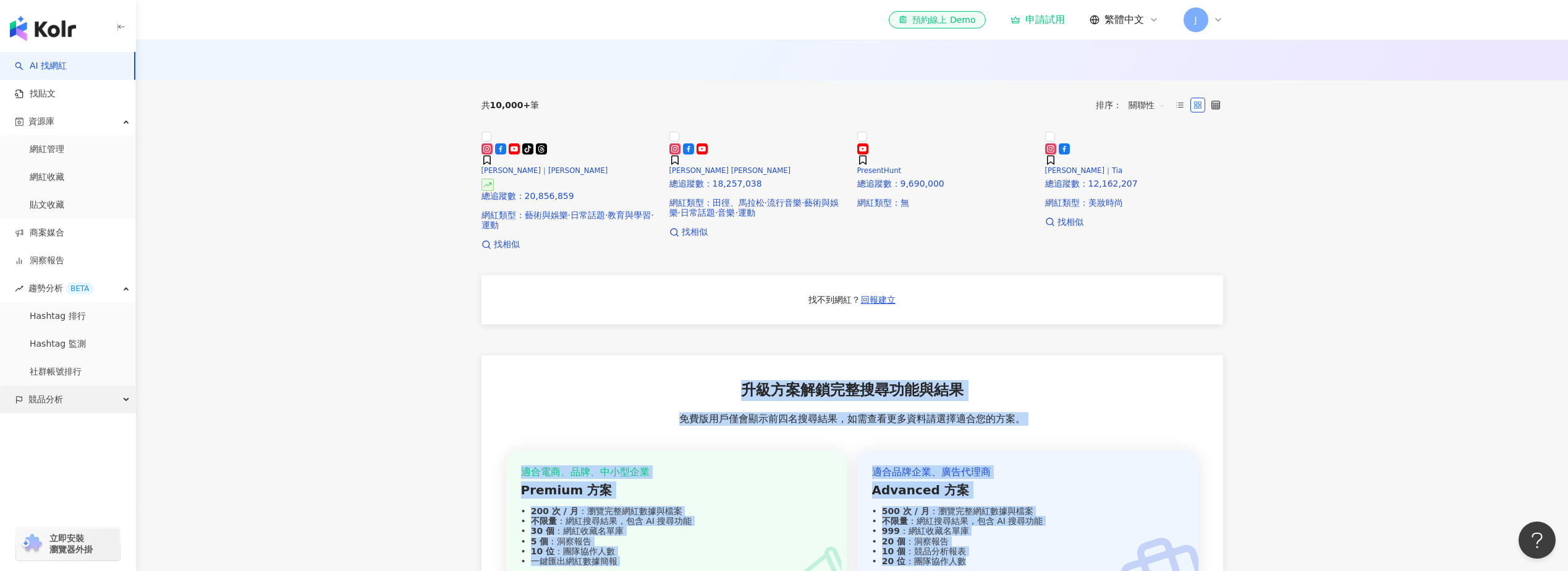
click at [95, 406] on div "競品分析" at bounding box center [67, 399] width 135 height 27
click at [65, 239] on link "商案媒合" at bounding box center [40, 232] width 50 height 12
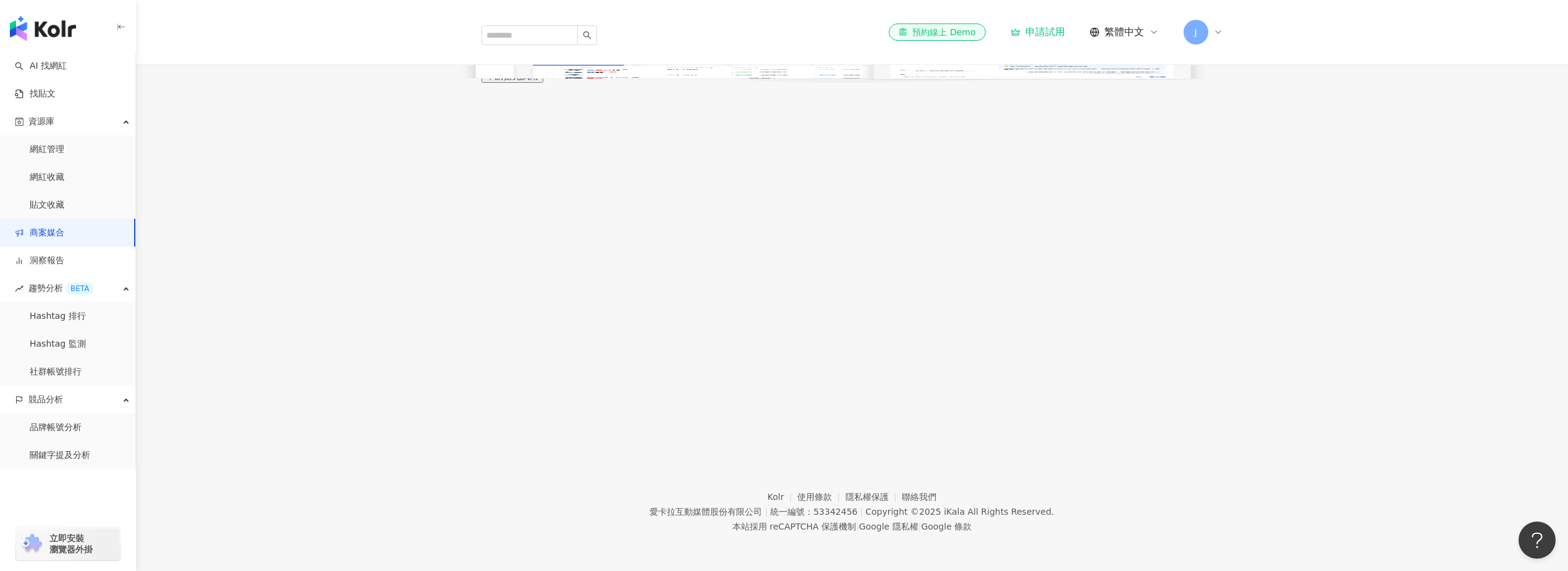
click at [65, 226] on link "商案媒合" at bounding box center [40, 232] width 50 height 12
click at [65, 211] on link "貼文收藏" at bounding box center [47, 205] width 34 height 12
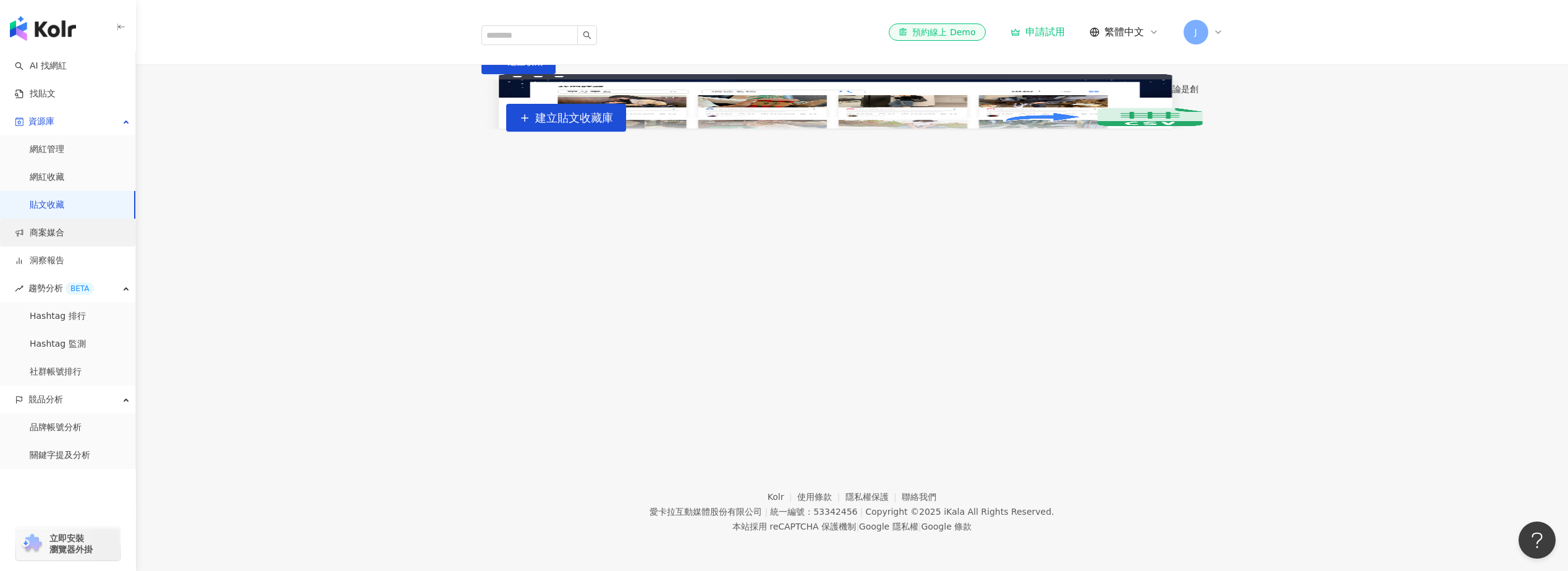
click at [65, 239] on link "商案媒合" at bounding box center [40, 232] width 50 height 12
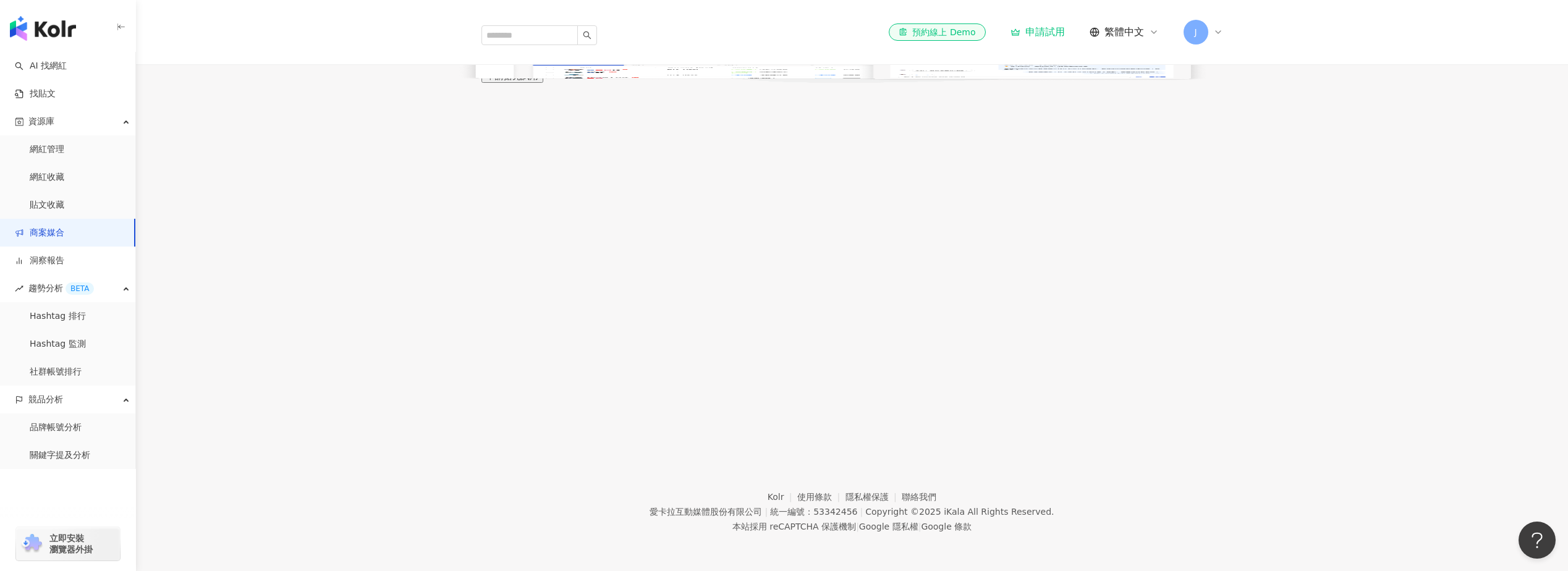
click at [543, 83] on button "申請搶先試用" at bounding box center [512, 75] width 62 height 13
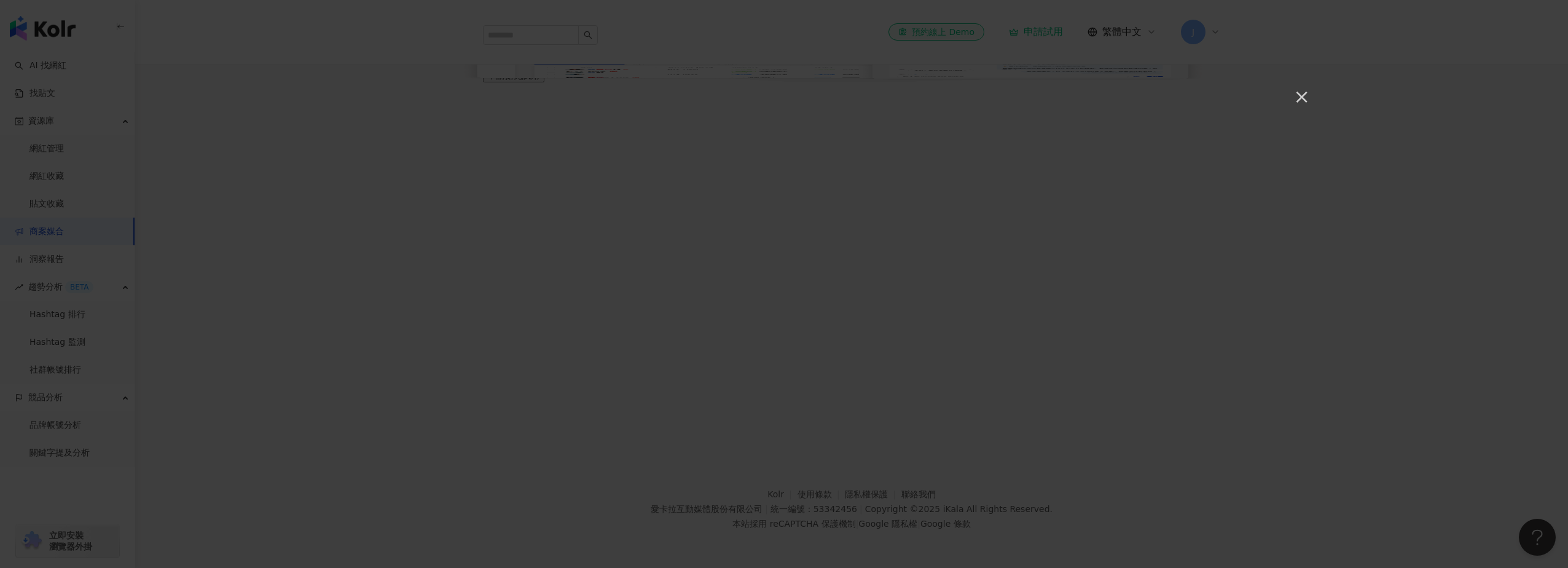
click at [1314, 93] on div "×" at bounding box center [784, 284] width 1568 height 568
click at [1301, 98] on button "×" at bounding box center [1301, 96] width 15 height 15
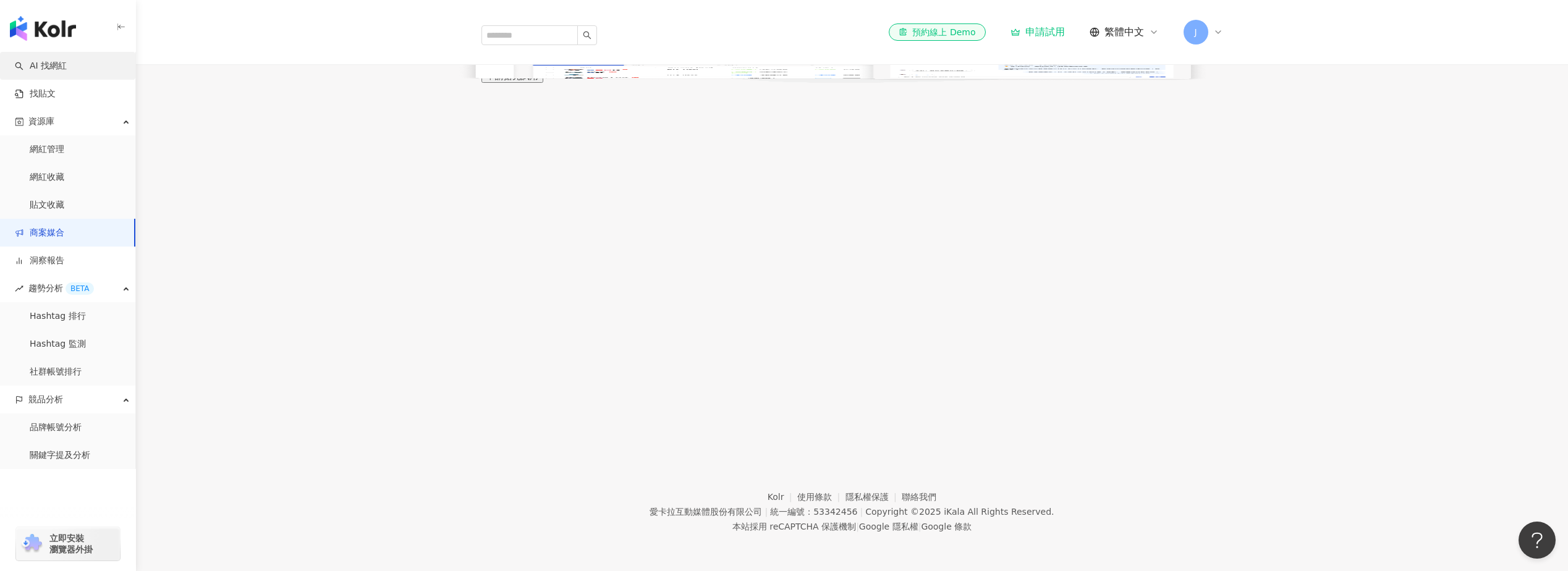
click at [66, 71] on link "AI 找網紅" at bounding box center [41, 66] width 52 height 12
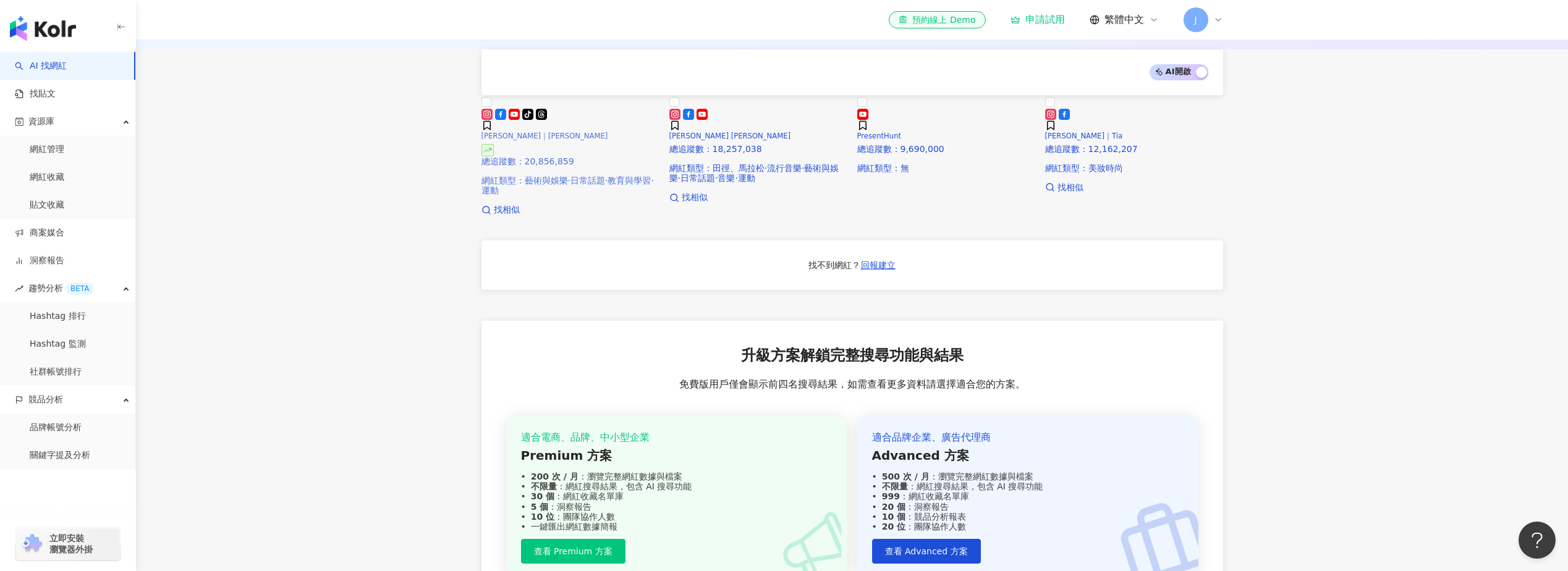
scroll to position [187, 0]
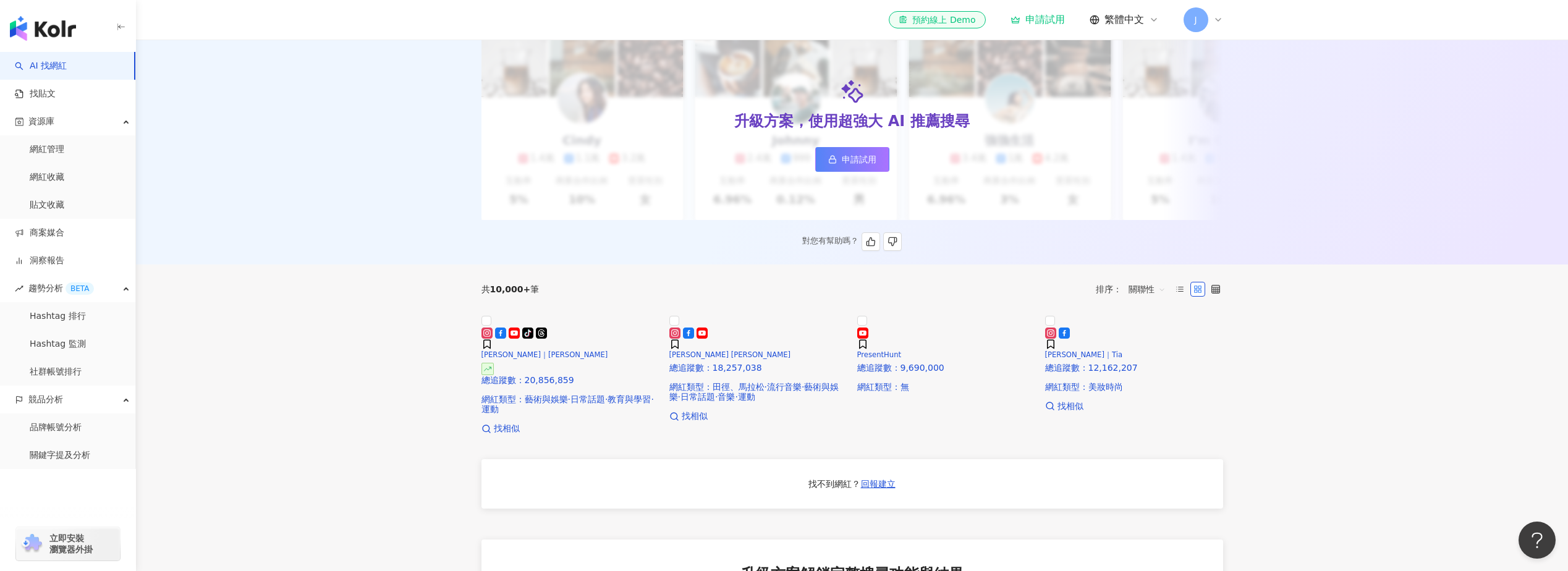
click at [843, 159] on span "申請試用" at bounding box center [859, 159] width 34 height 10
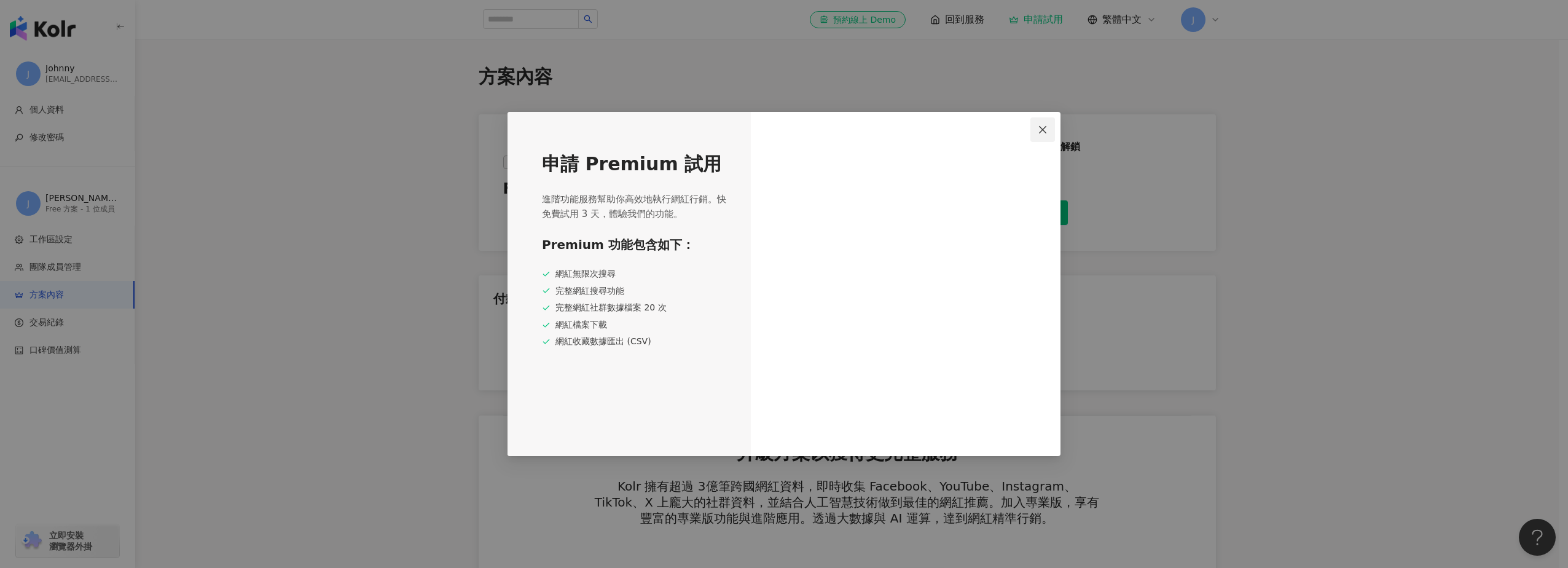
click at [1051, 128] on span "Close" at bounding box center [1043, 129] width 25 height 10
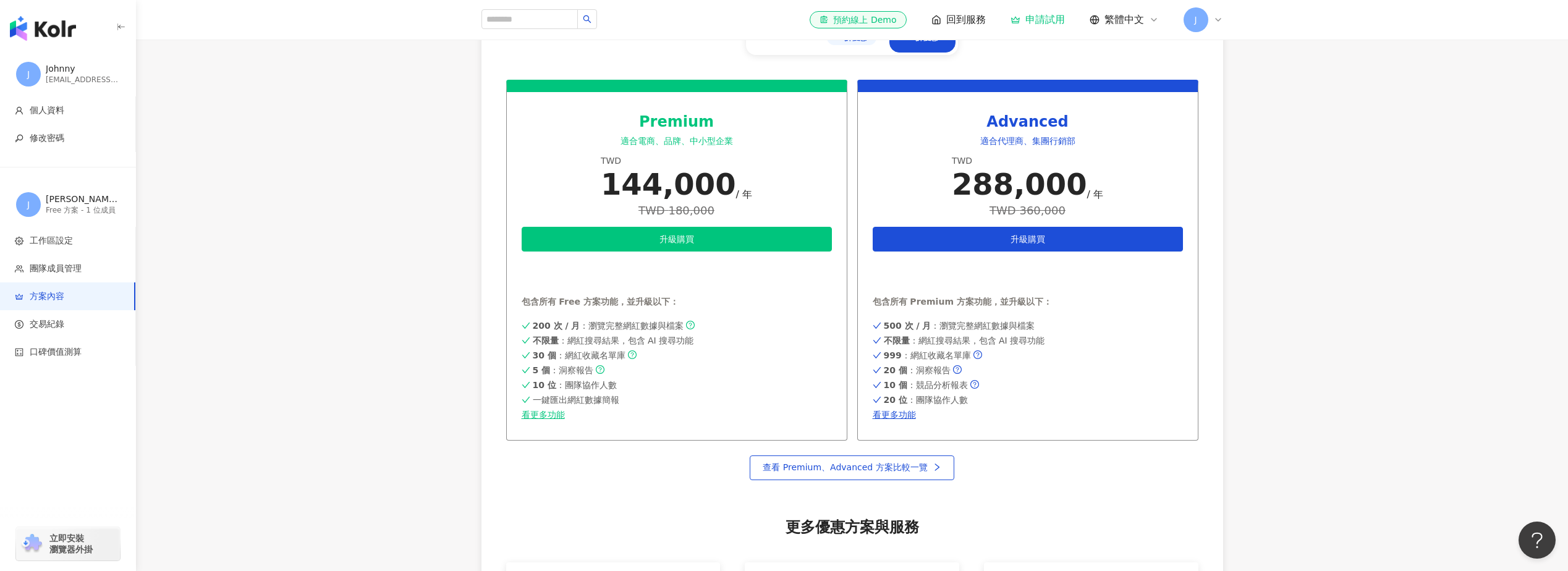
scroll to position [618, 0]
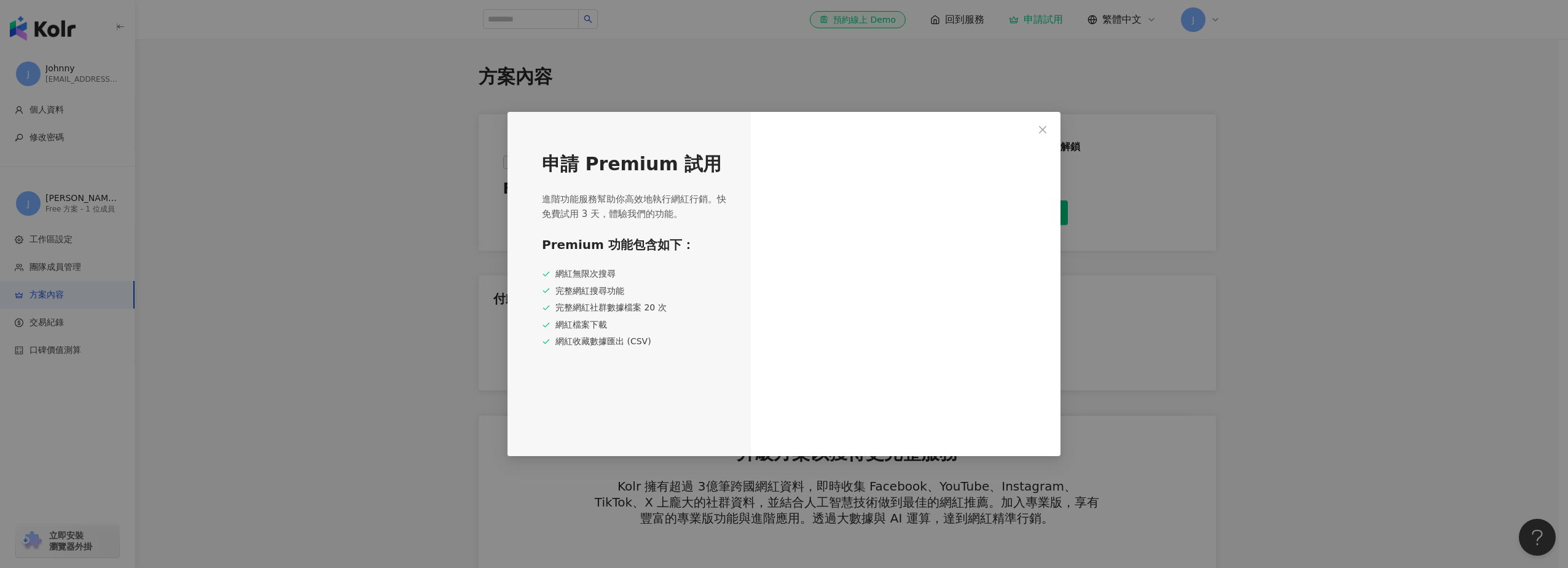
click at [356, 64] on div "申請 Premium 試用 進階功能服務幫助你高效地執行網紅行銷。快免費試用 3 天，體驗我們的功能。 Premium 功能包含如下： 網紅無限次搜尋 完整網…" at bounding box center [784, 284] width 1568 height 568
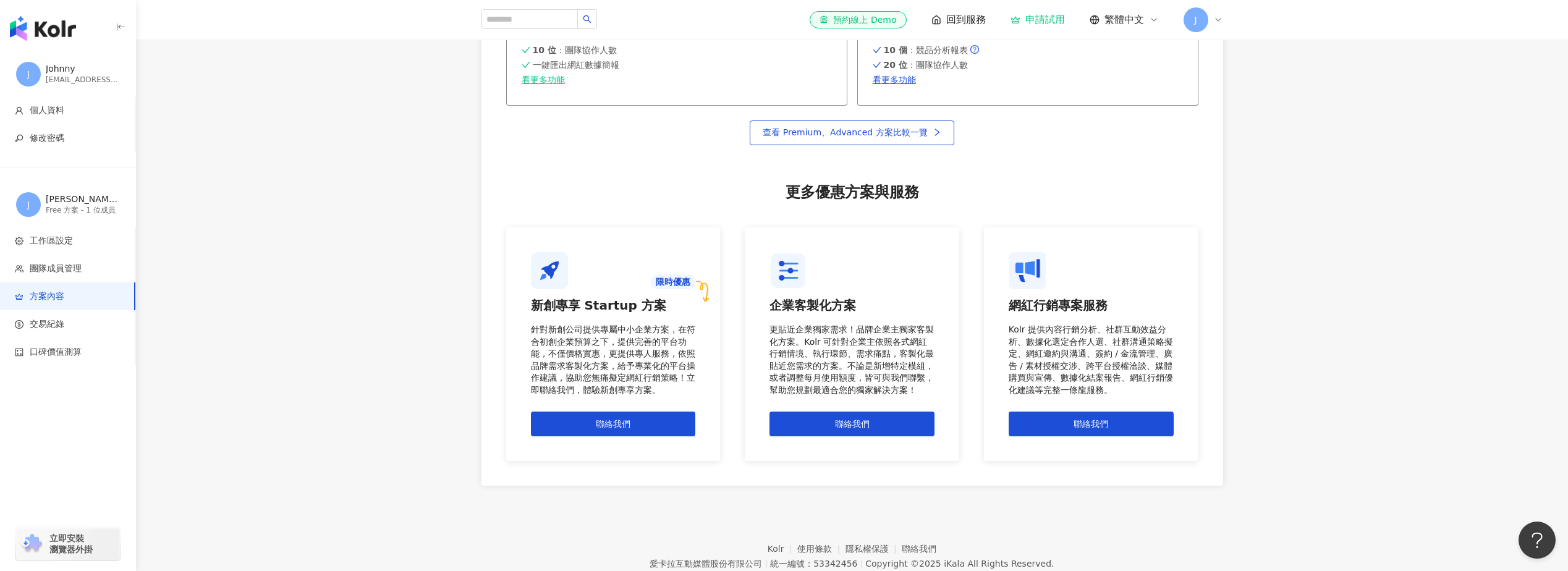
scroll to position [926, 0]
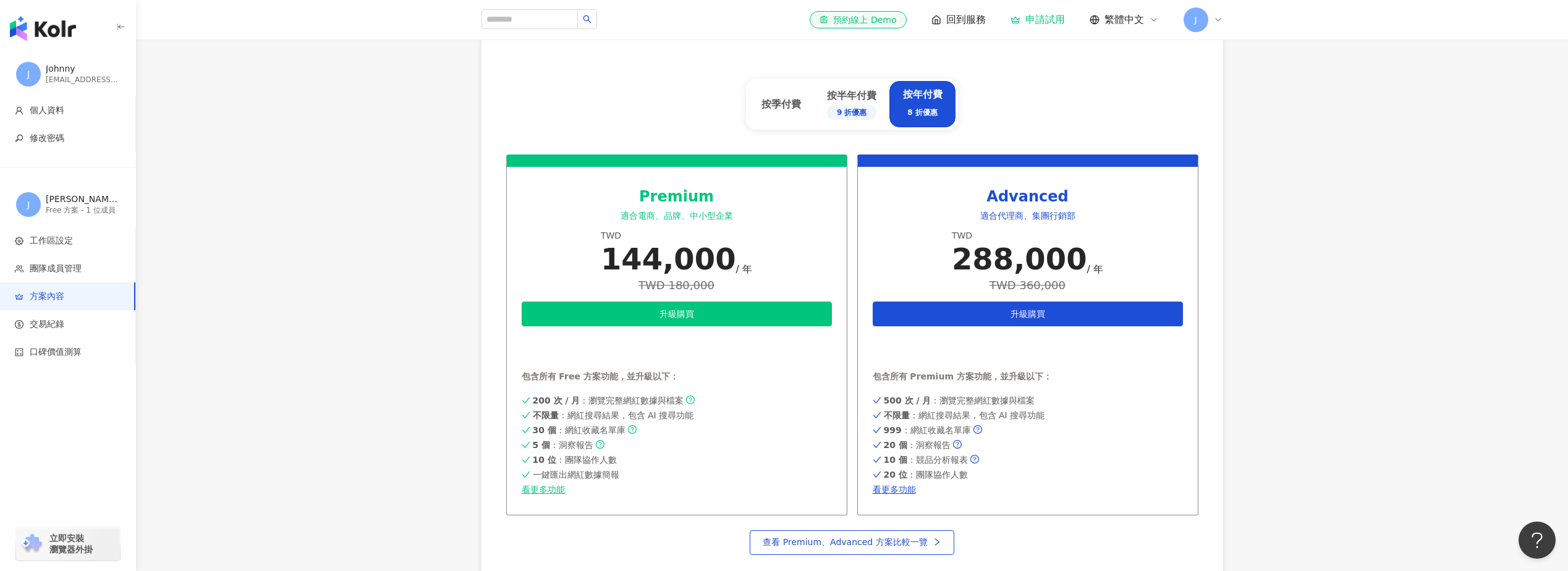
scroll to position [494, 0]
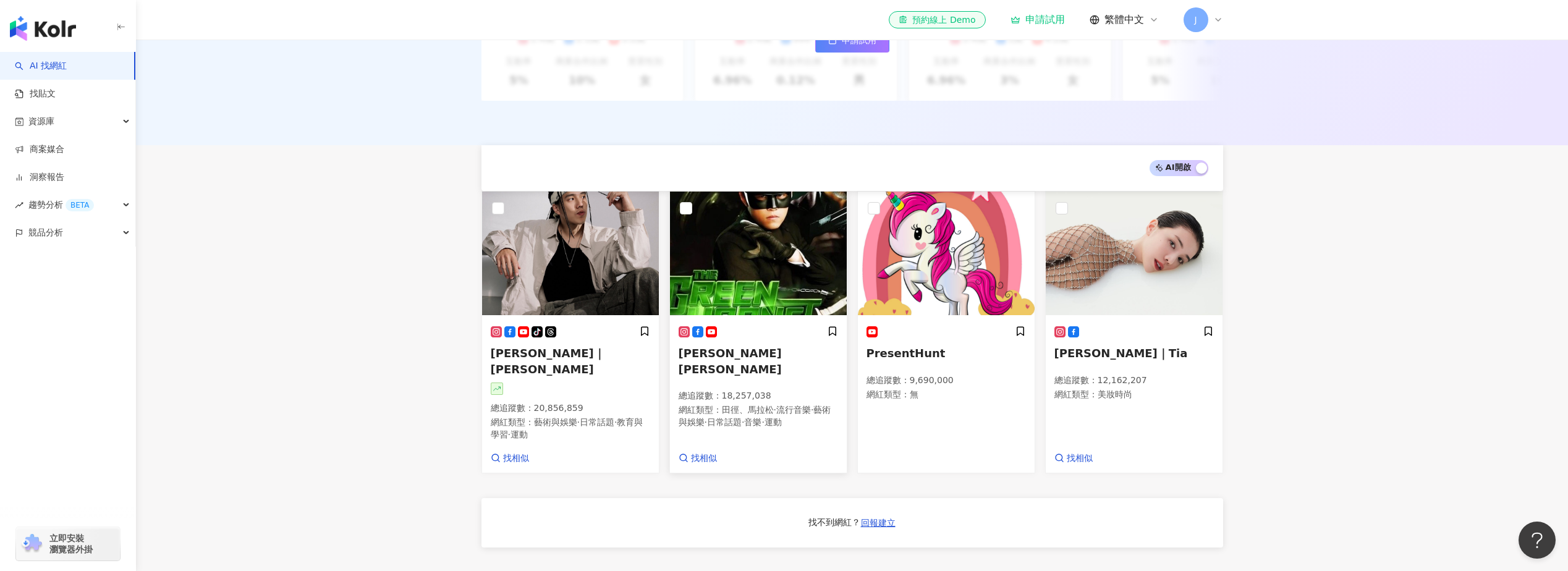
scroll to position [432, 0]
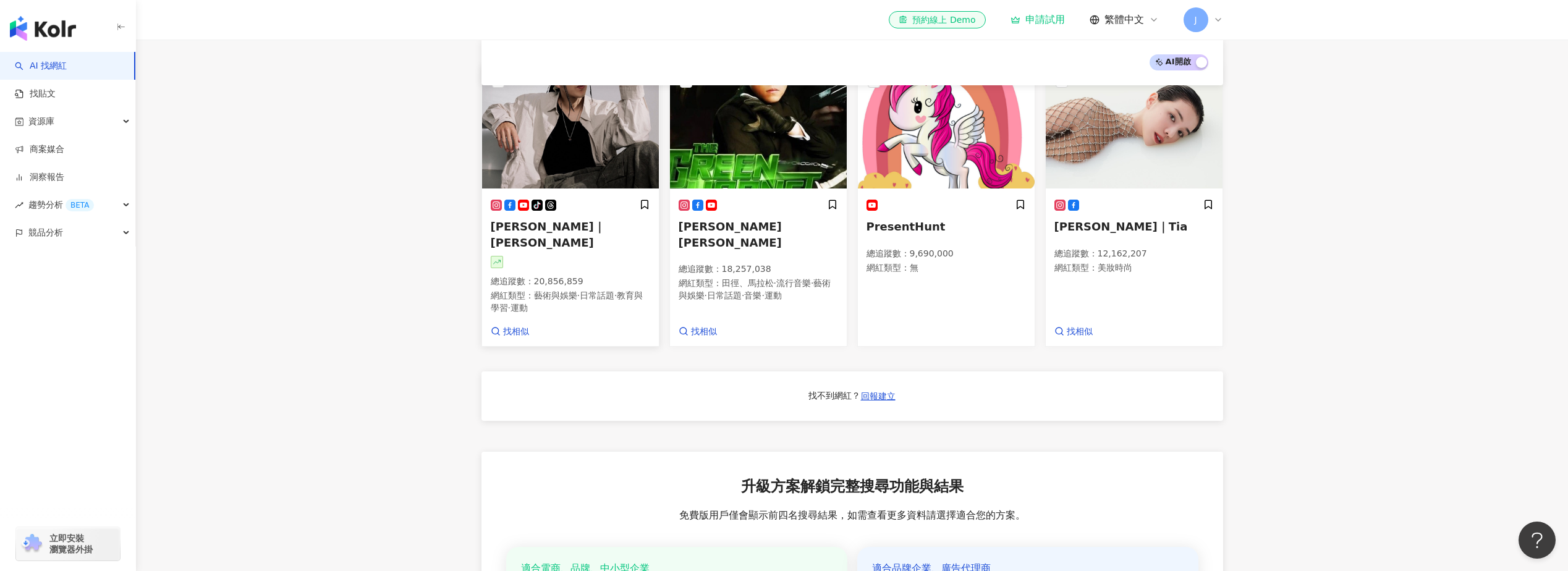
click at [486, 255] on div "tiktok-icon [PERSON_NAME]｜[PERSON_NAME] 總追蹤數 ： 20,856,859 網紅類型 ： 藝術與娛樂 · 日常話題 ·…" at bounding box center [570, 268] width 177 height 156
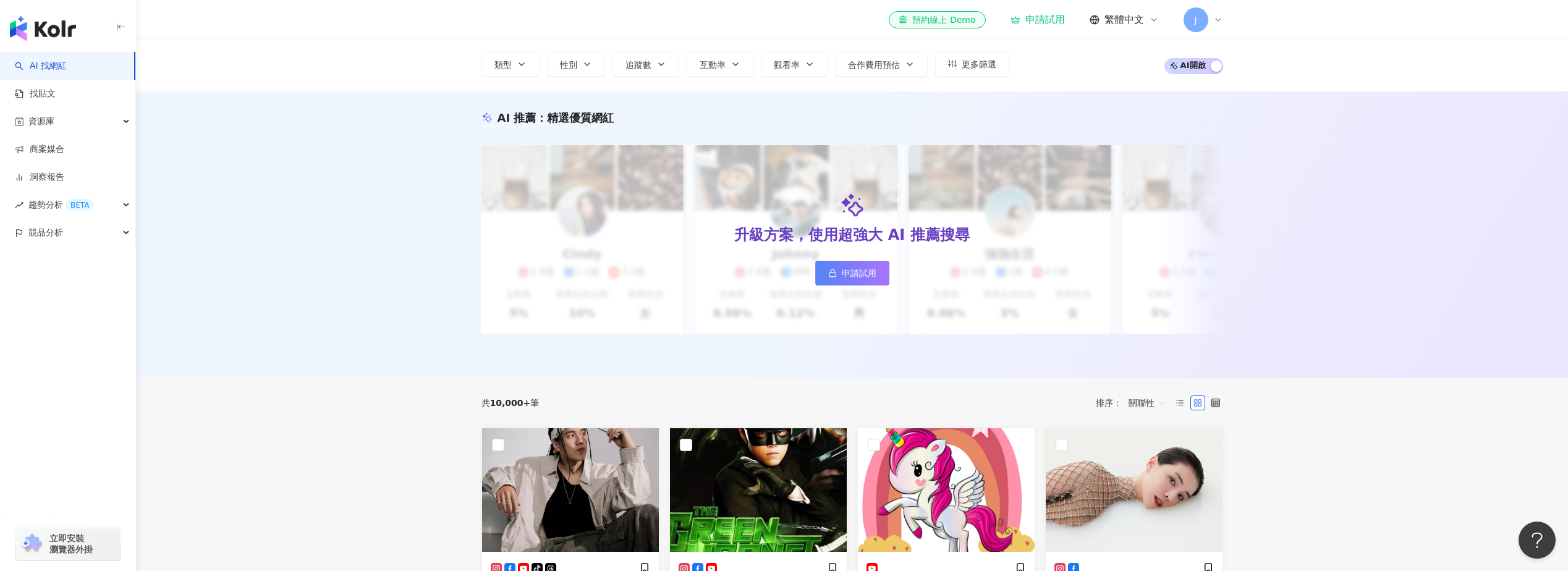
scroll to position [62, 0]
